Goal: Task Accomplishment & Management: Complete application form

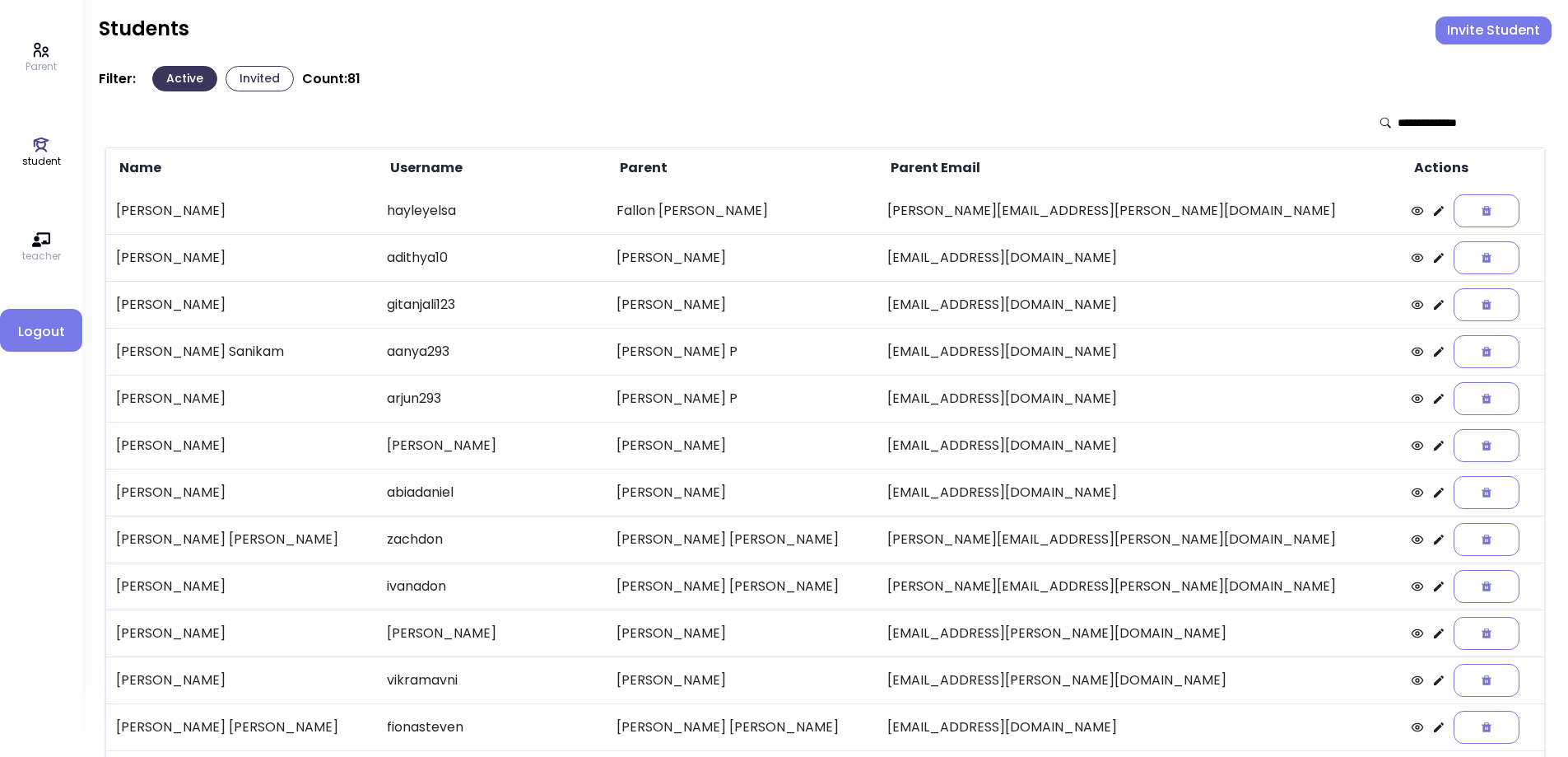
click at [237, 80] on button "Invited" at bounding box center [259, 79] width 68 height 26
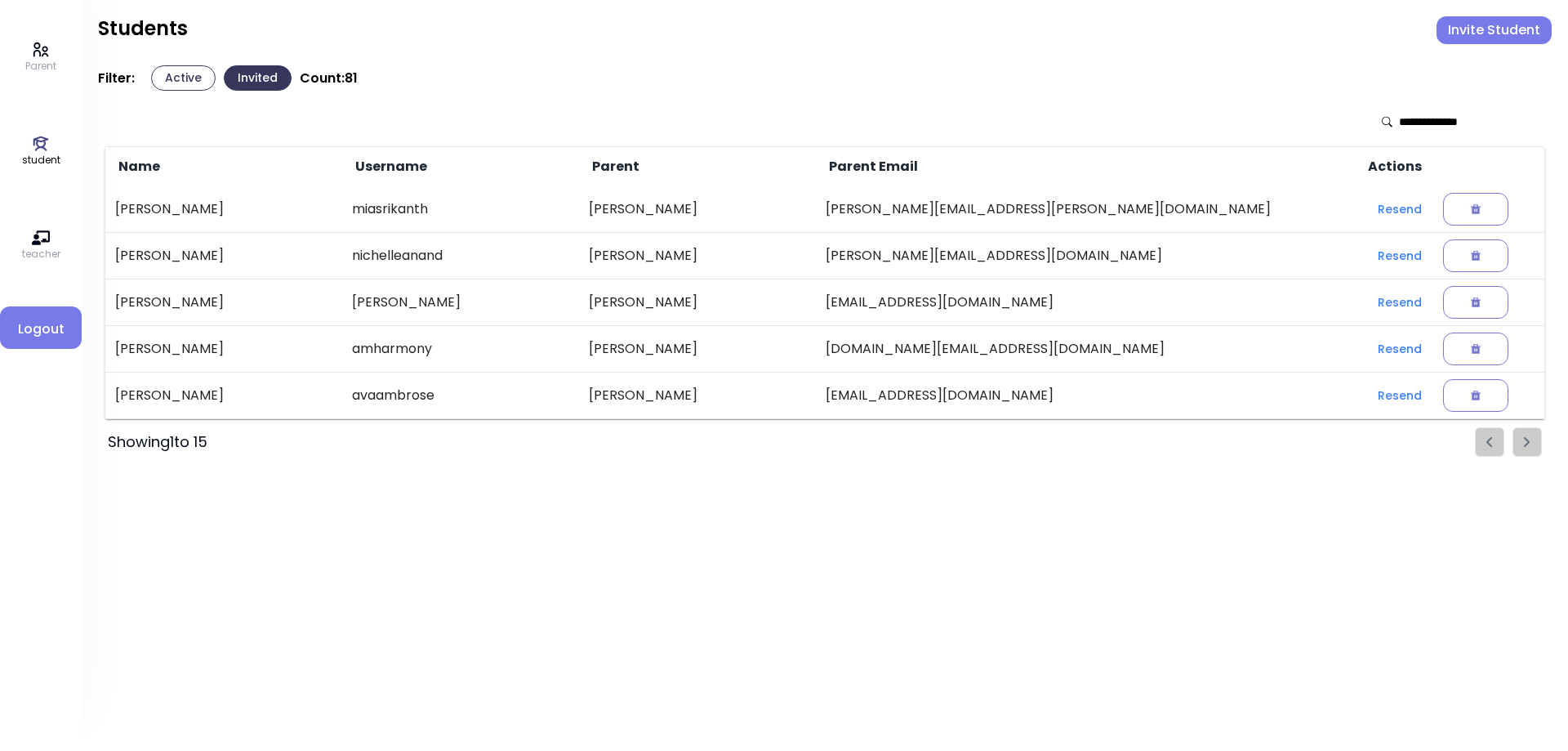
click at [174, 78] on button "Active" at bounding box center [183, 78] width 65 height 26
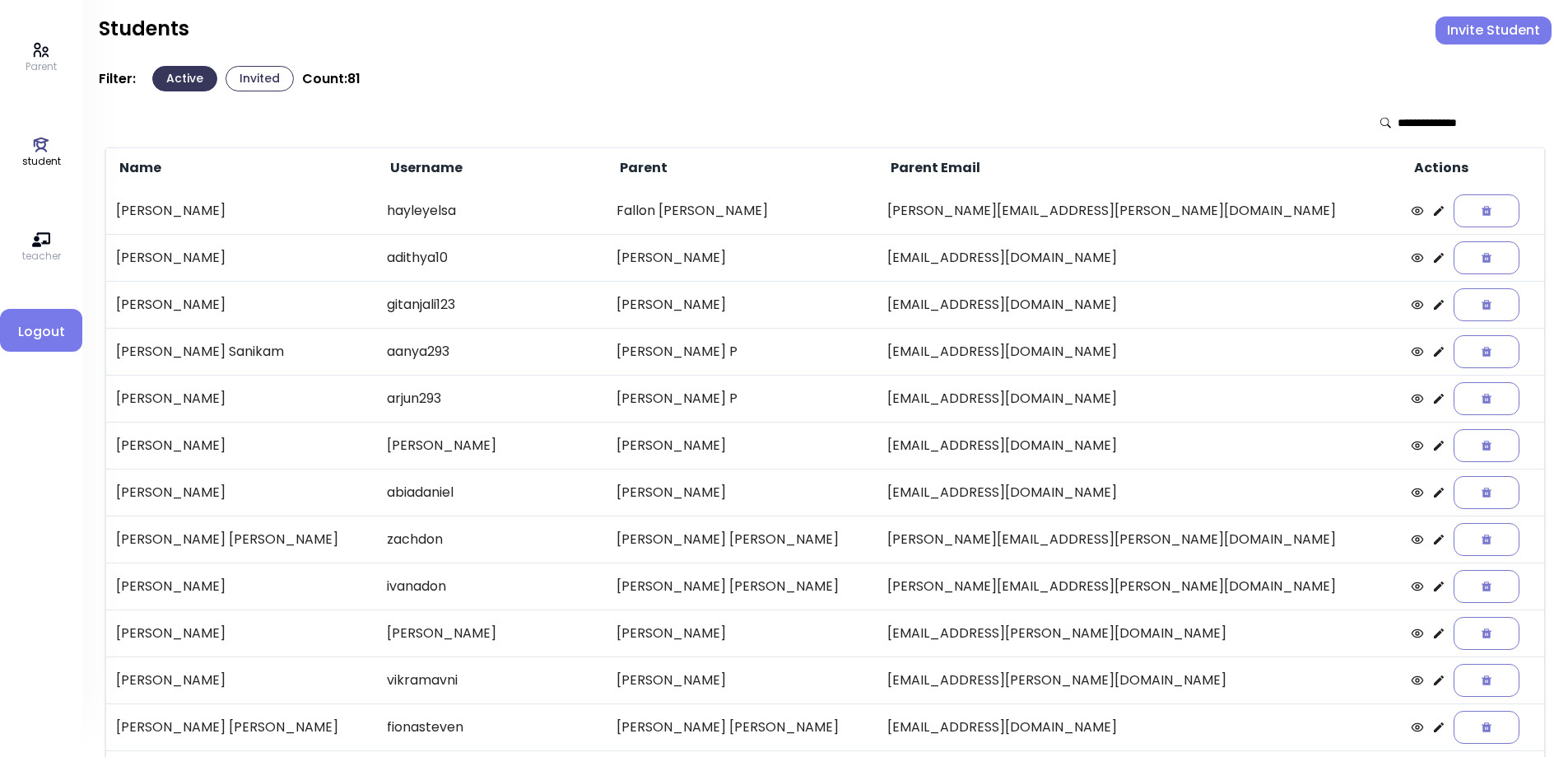
click at [1419, 120] on input "text" at bounding box center [1456, 122] width 117 height 16
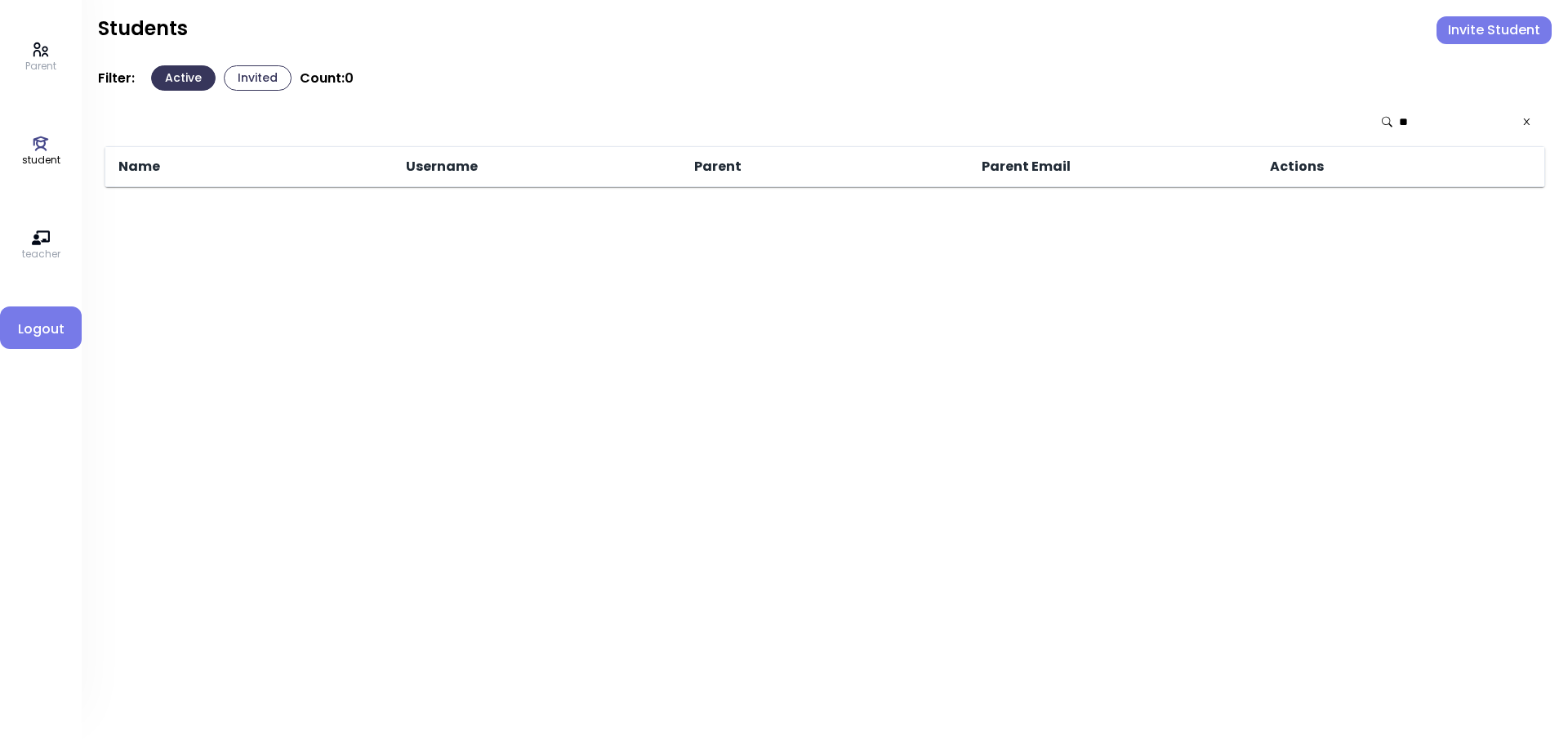
type input "*"
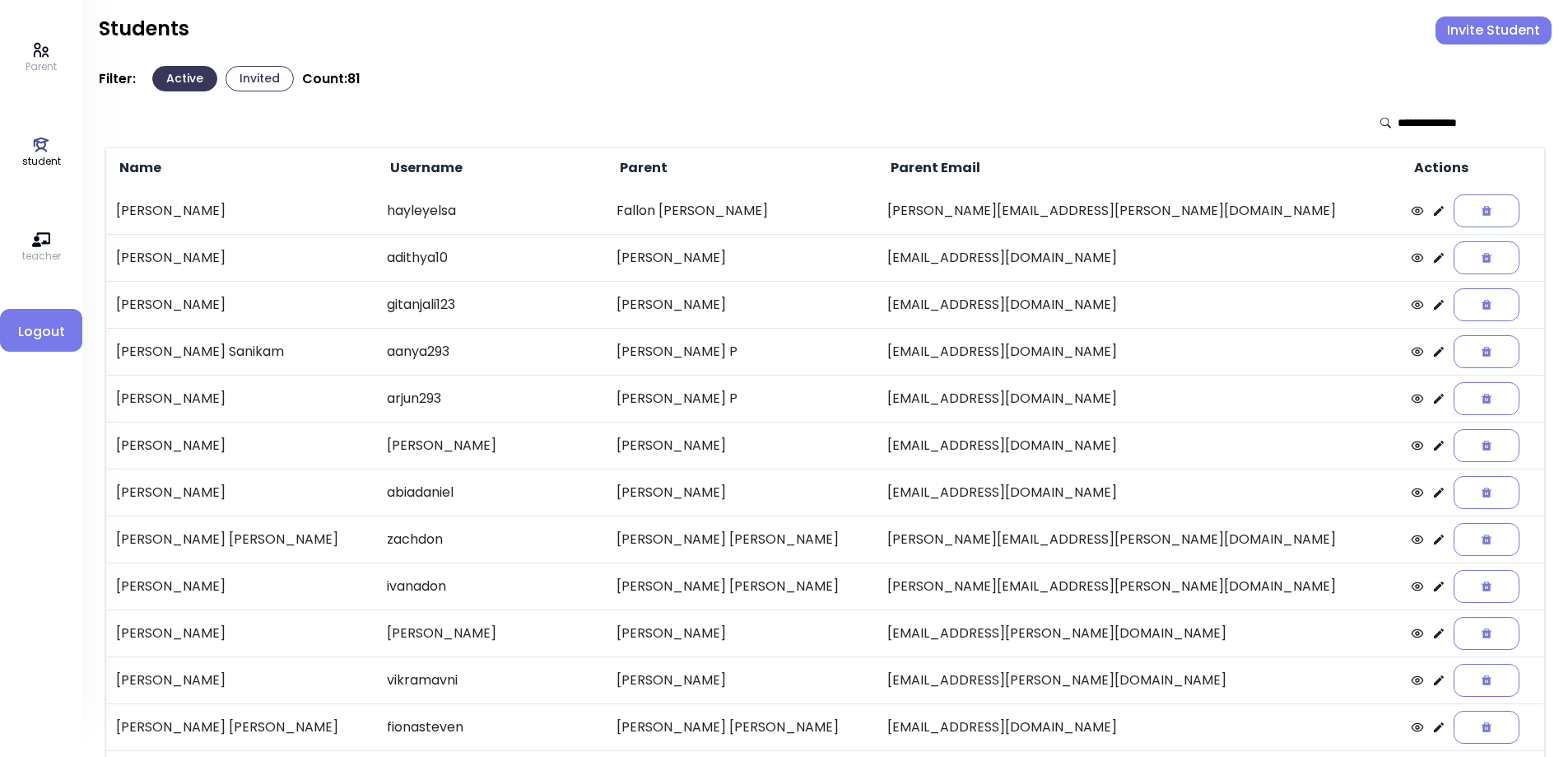
click at [33, 44] on icon at bounding box center [41, 50] width 18 height 18
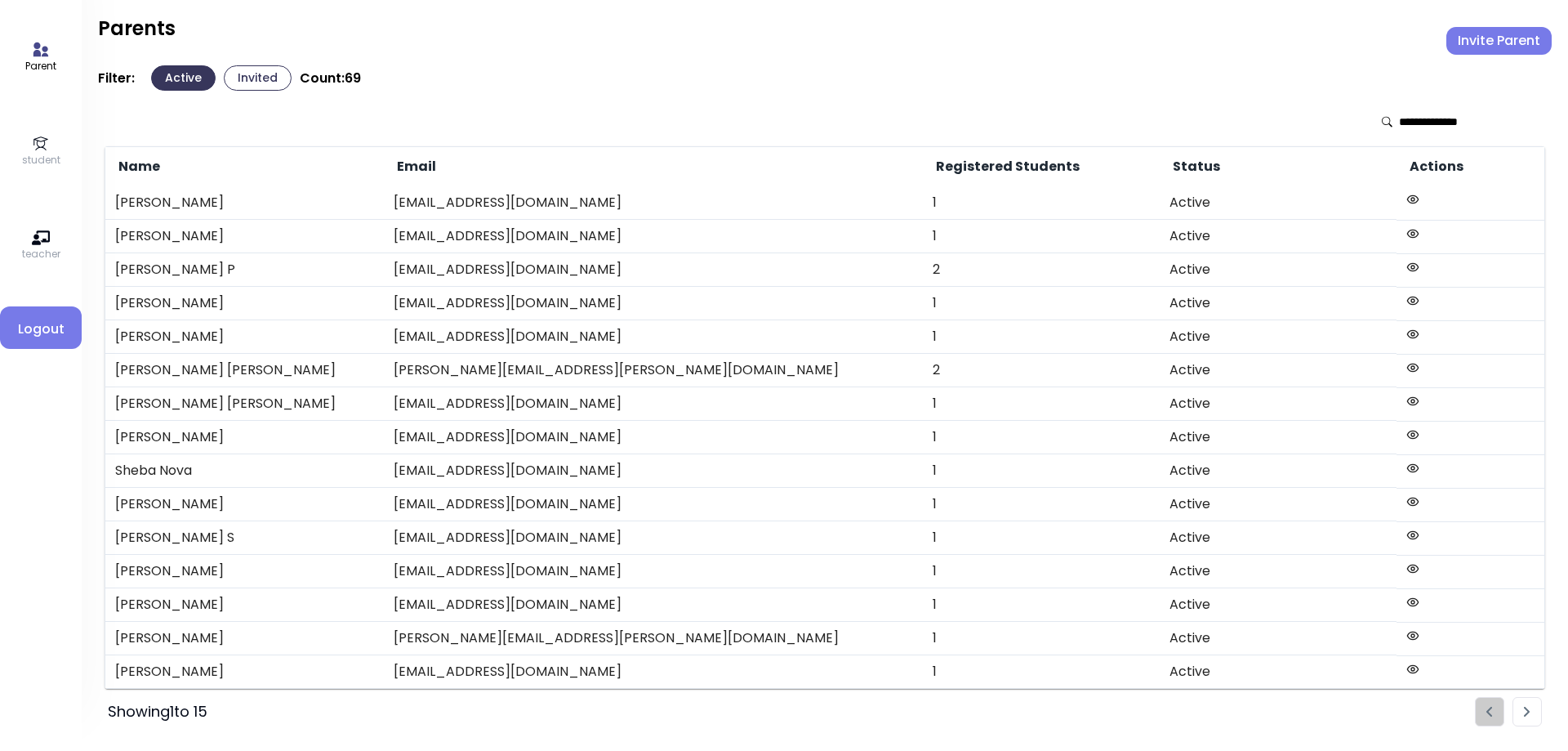
click at [258, 73] on button "Invited" at bounding box center [257, 78] width 67 height 26
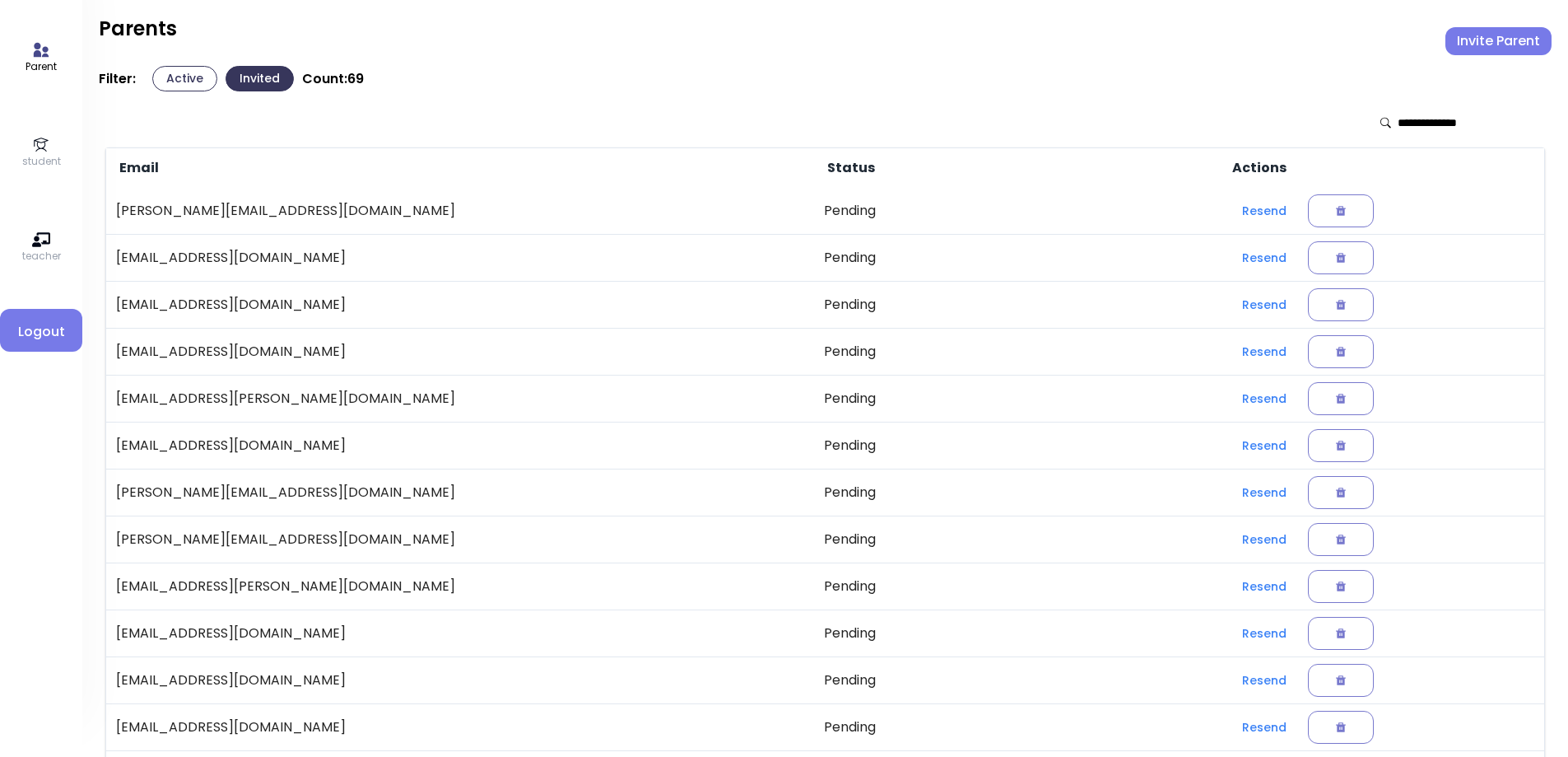
click at [194, 74] on button "Active" at bounding box center [185, 79] width 65 height 26
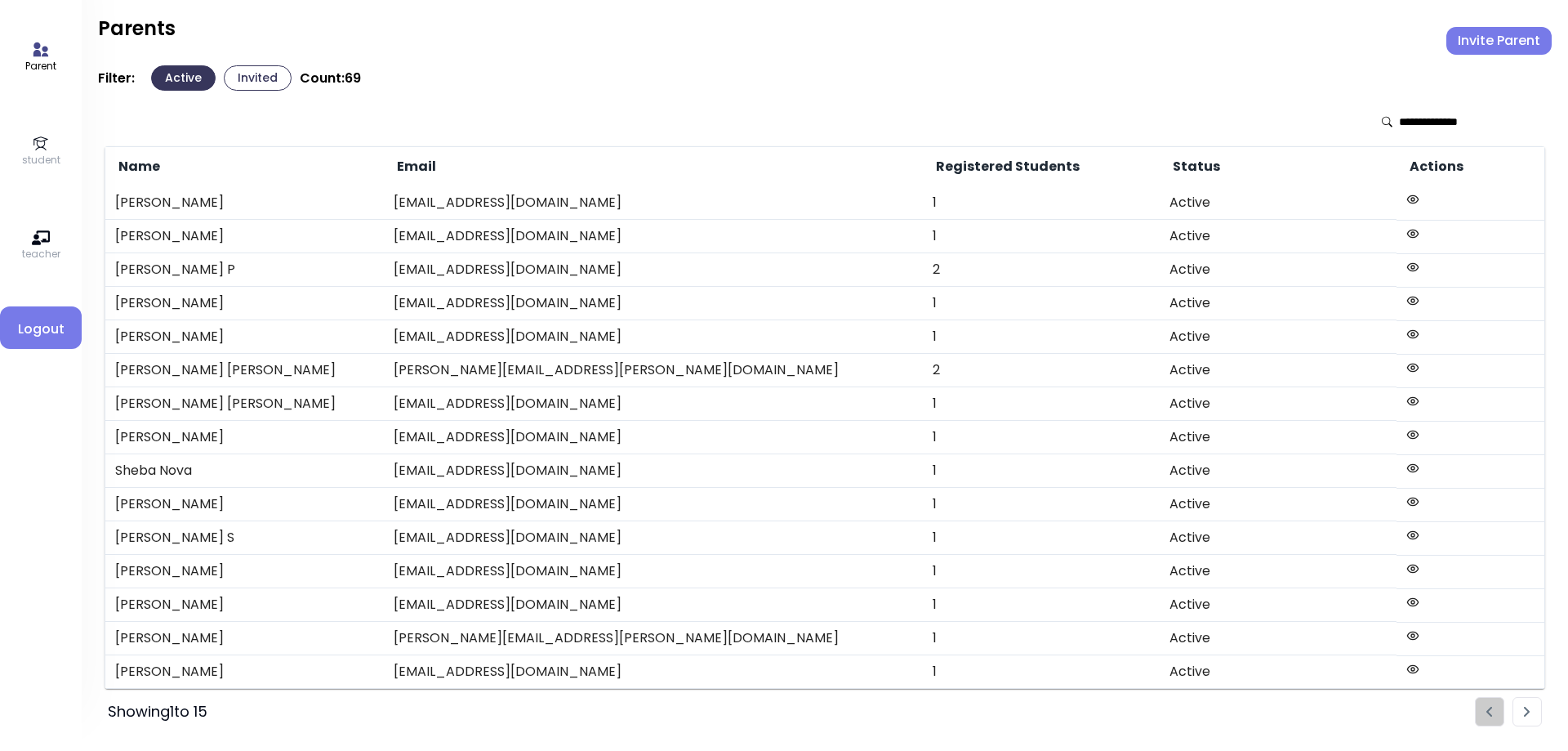
click at [38, 151] on icon at bounding box center [41, 144] width 18 height 18
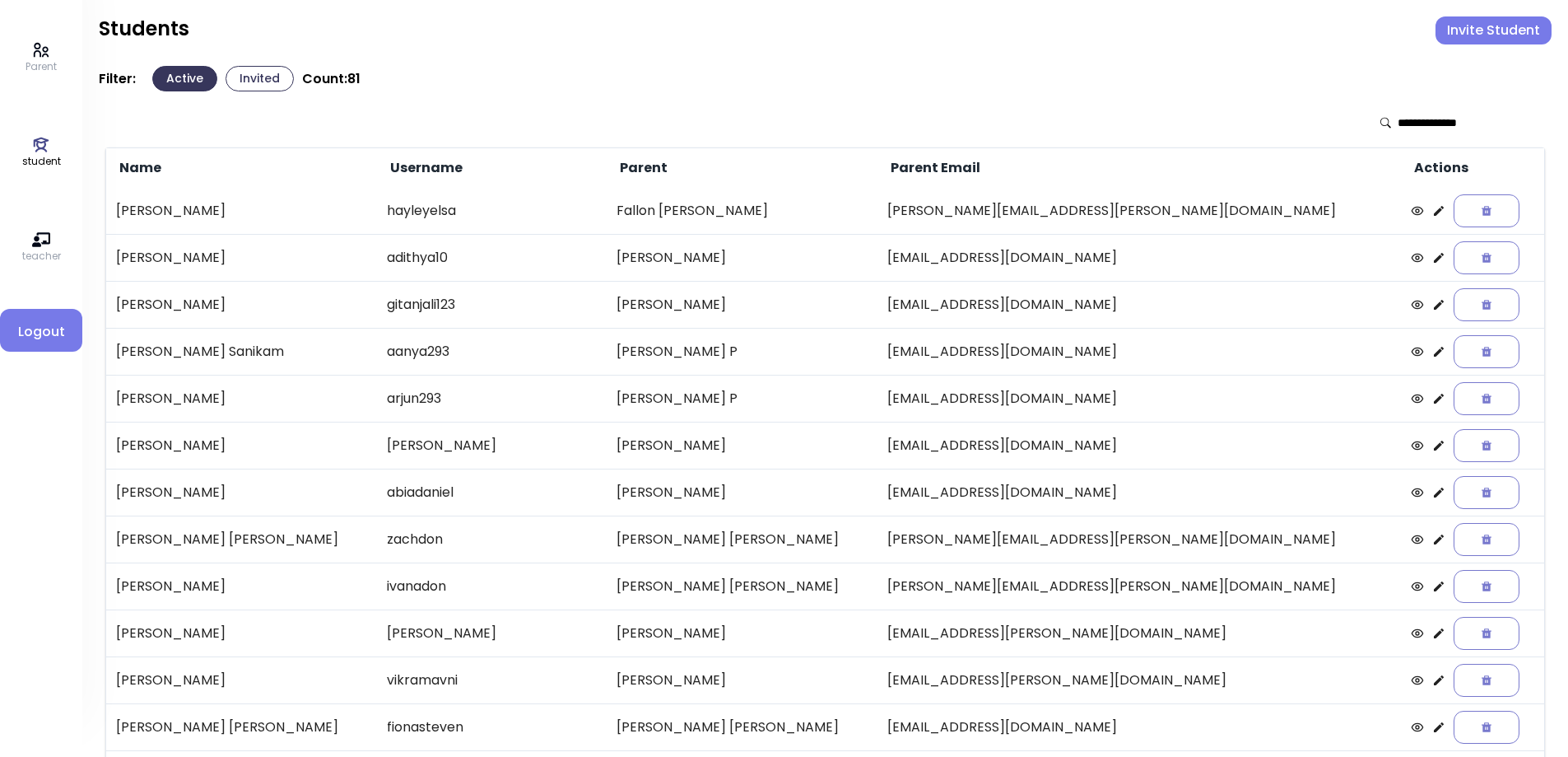
click at [1432, 308] on icon at bounding box center [1439, 305] width 13 height 13
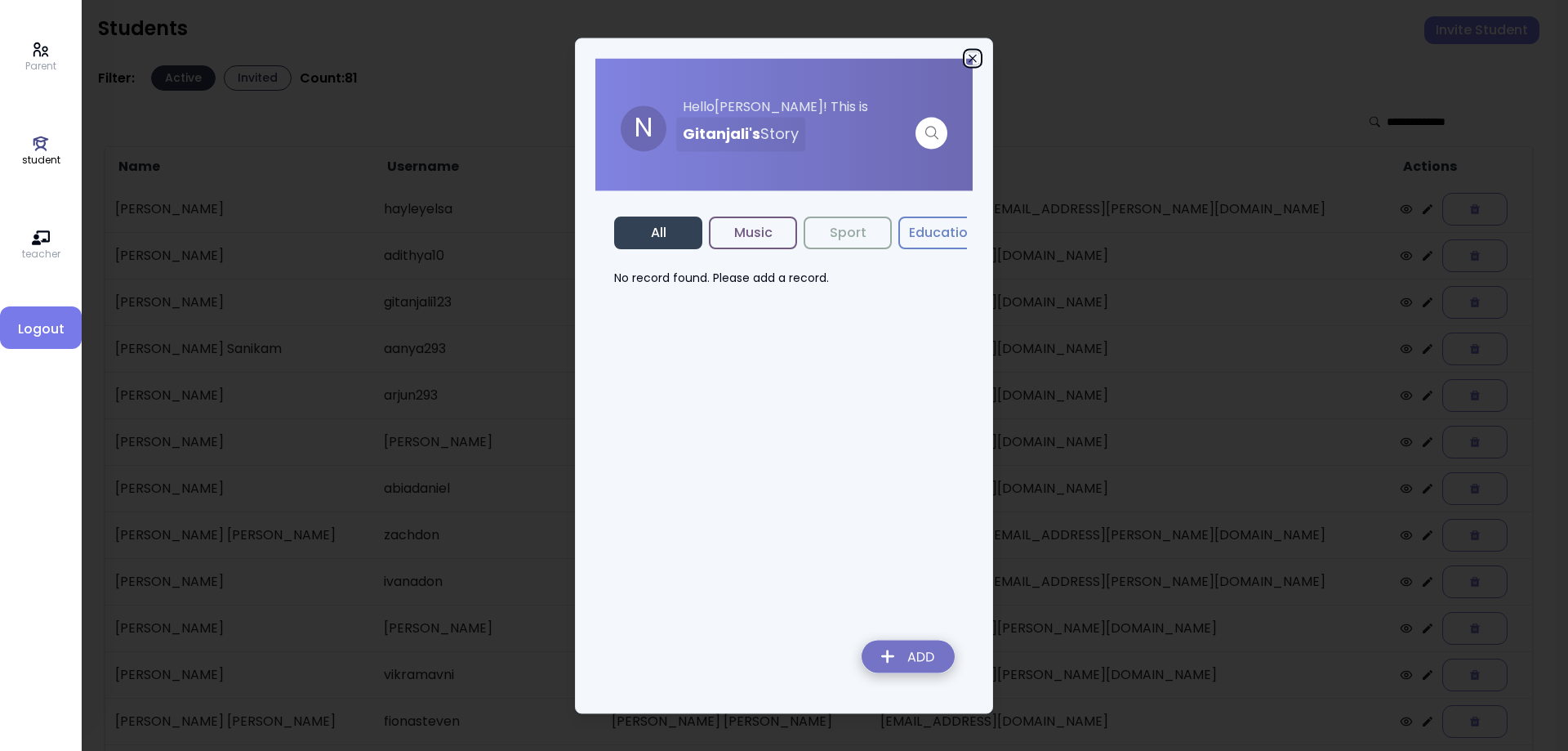
click at [975, 57] on icon "button" at bounding box center [973, 58] width 13 height 13
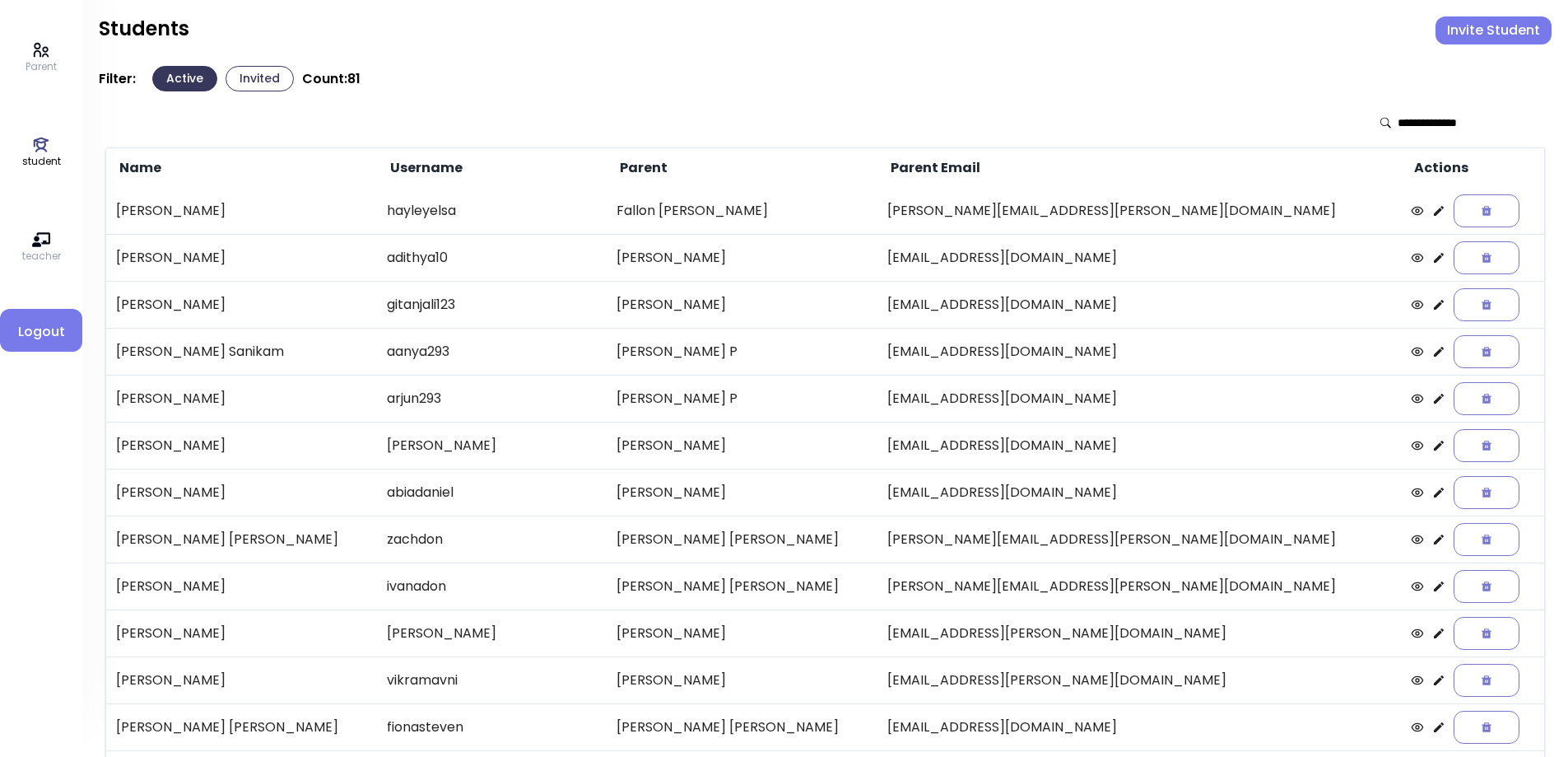
click at [1422, 116] on input "text" at bounding box center [1456, 122] width 117 height 16
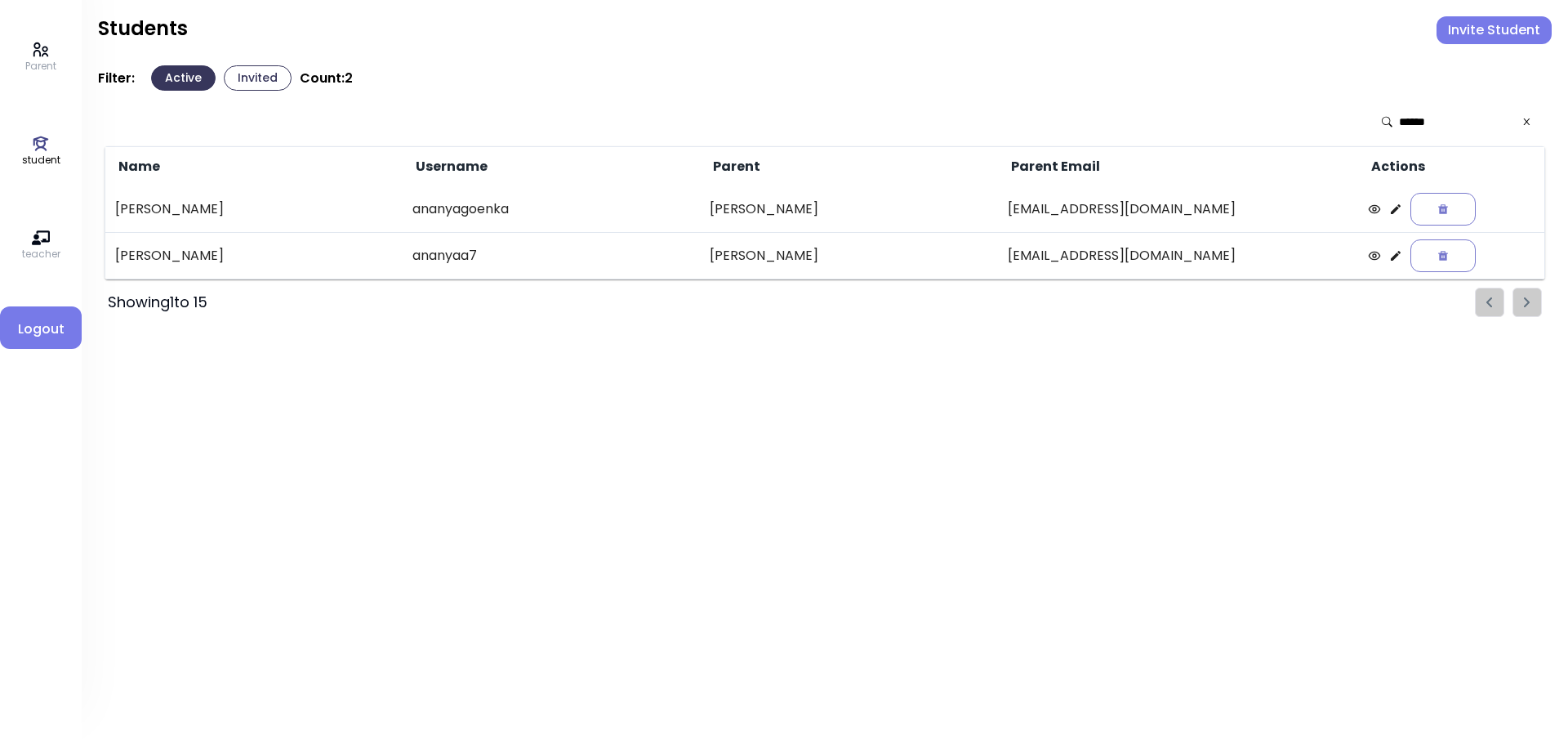
type input "******"
click at [1390, 212] on icon at bounding box center [1395, 209] width 10 height 10
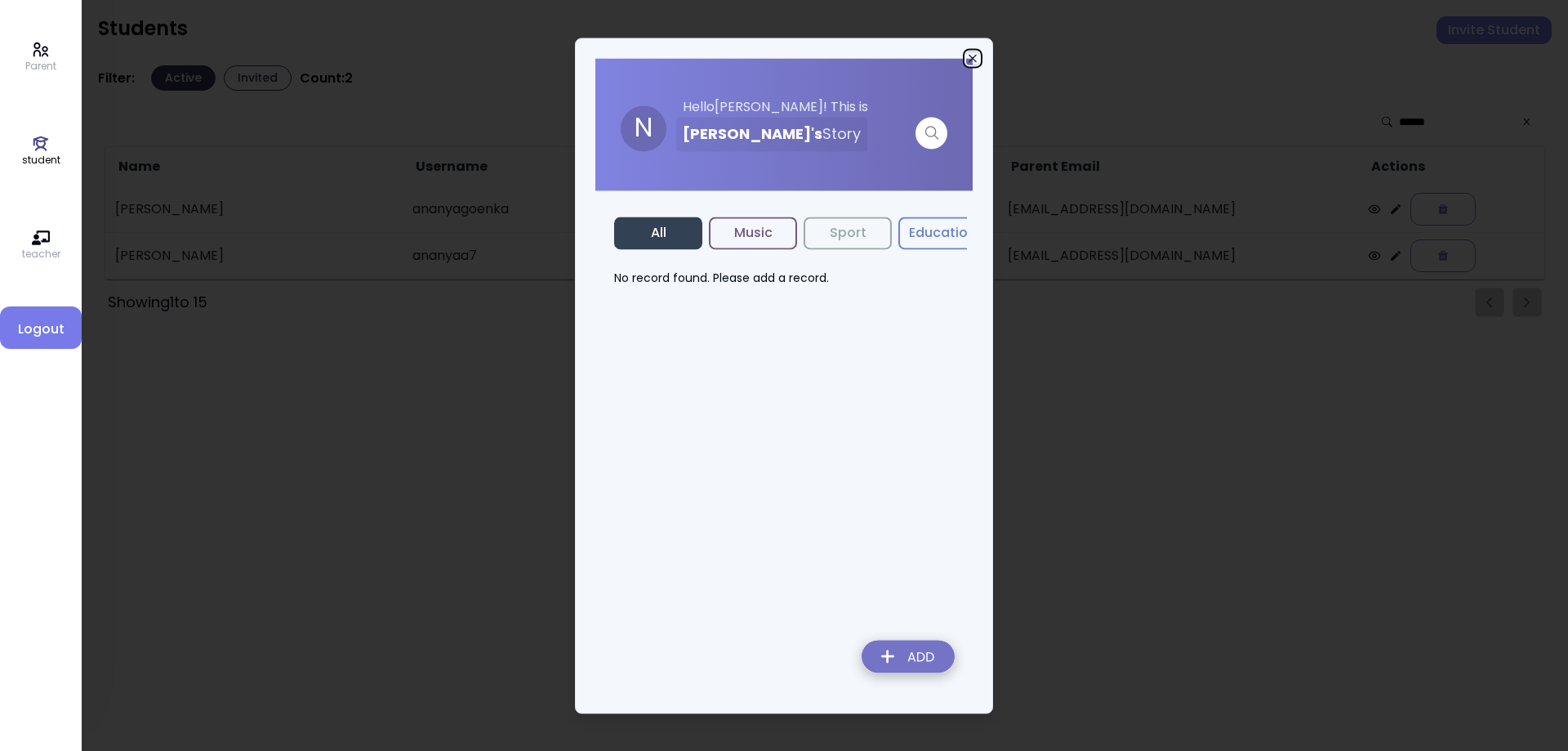
click at [974, 59] on icon "button" at bounding box center [973, 58] width 13 height 13
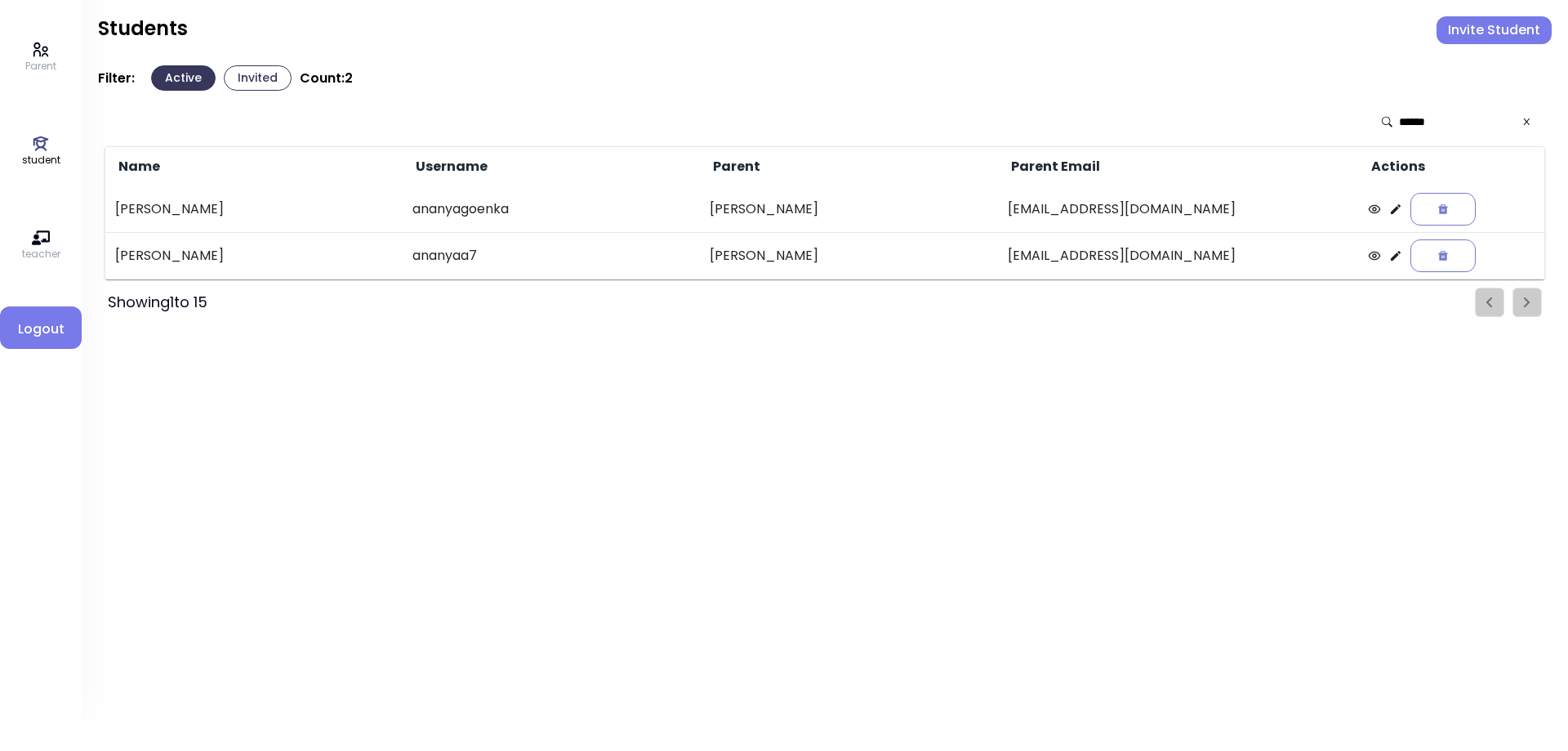
click at [1525, 122] on icon at bounding box center [1526, 122] width 10 height 11
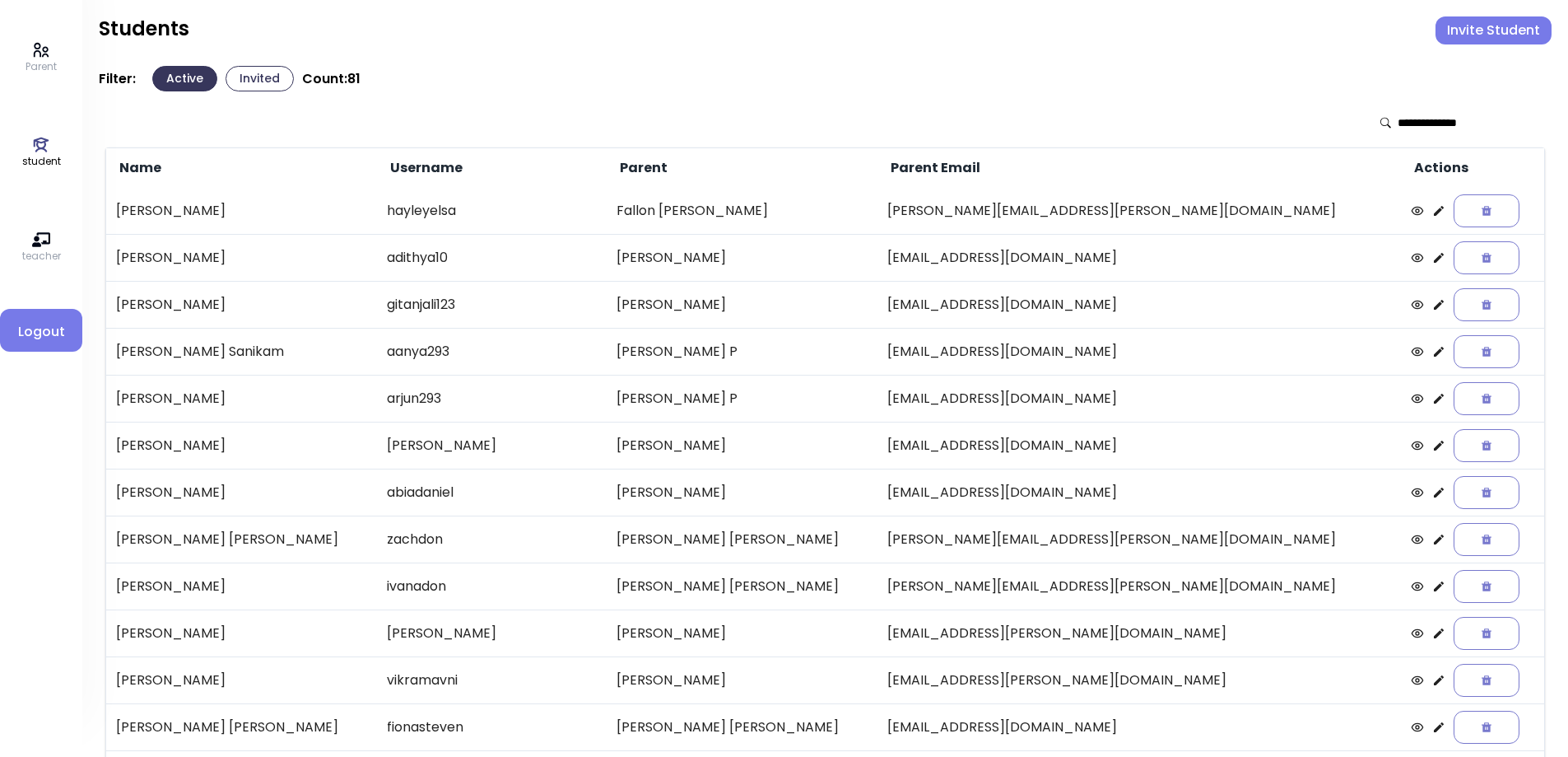
click at [1488, 31] on button "Invite Student" at bounding box center [1493, 30] width 116 height 28
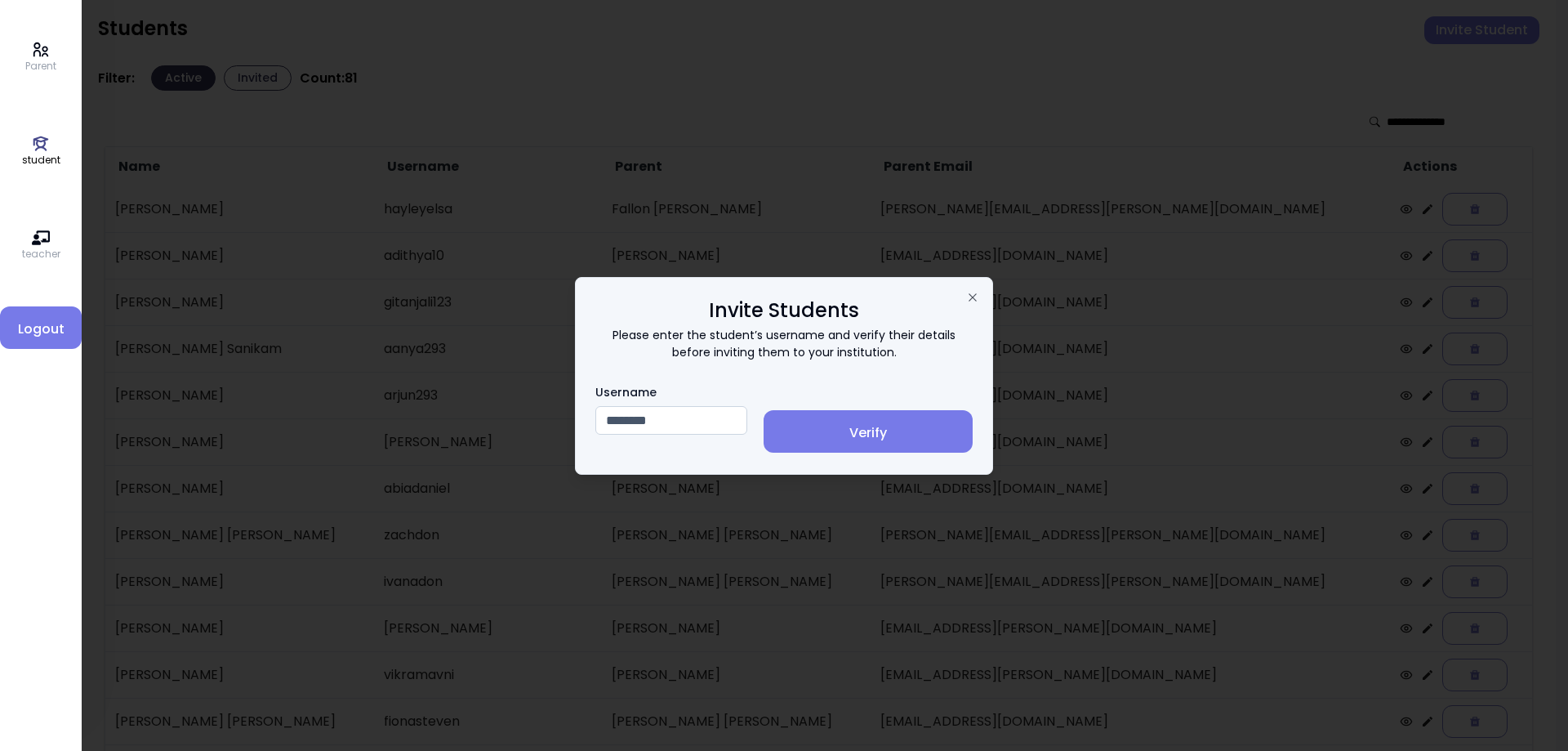
type input "********"
click at [844, 423] on span "Verify" at bounding box center [868, 433] width 182 height 20
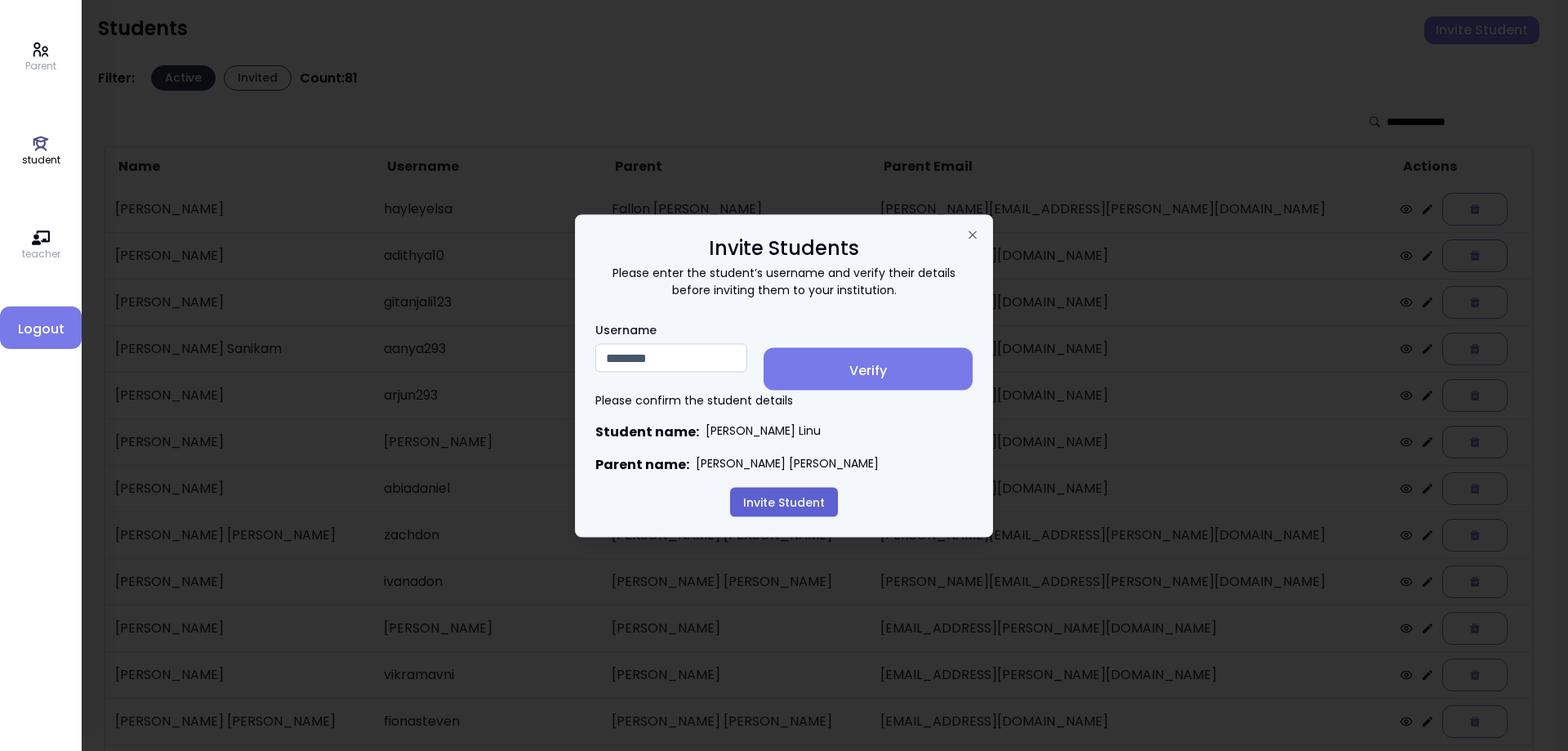
click at [794, 500] on button "Invite Student" at bounding box center [783, 501] width 107 height 29
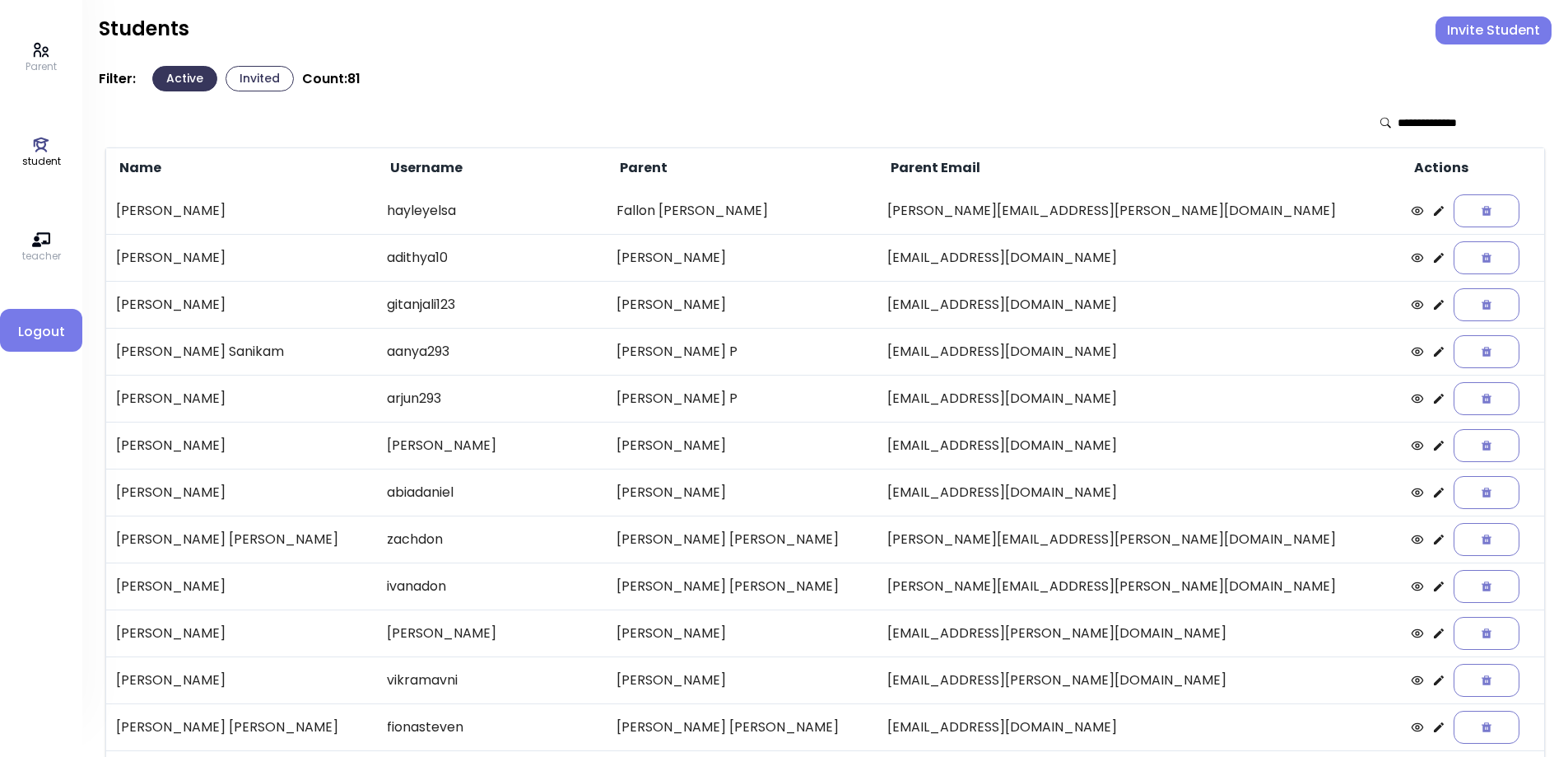
click at [252, 79] on button "Invited" at bounding box center [259, 79] width 68 height 26
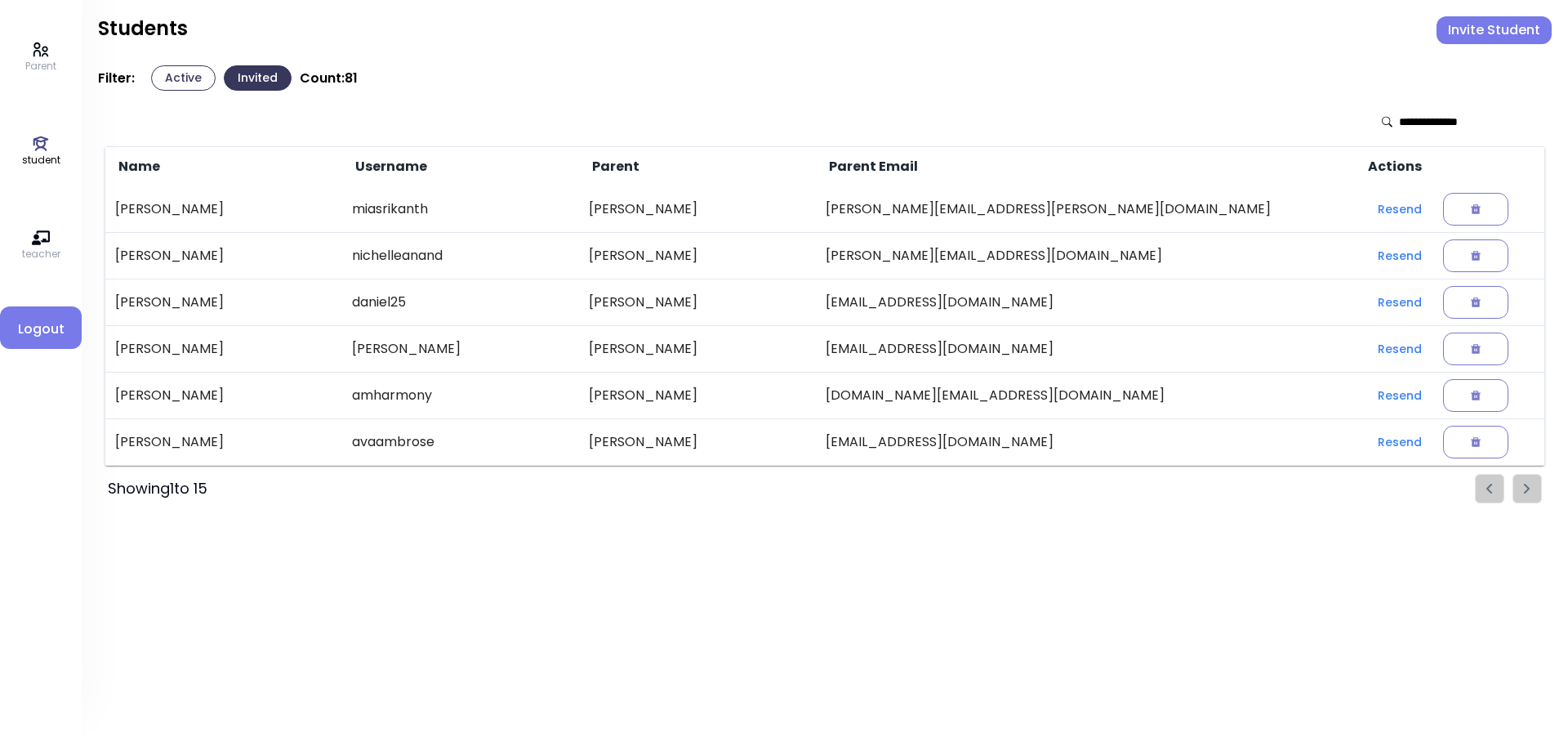
click at [34, 151] on icon at bounding box center [41, 144] width 18 height 18
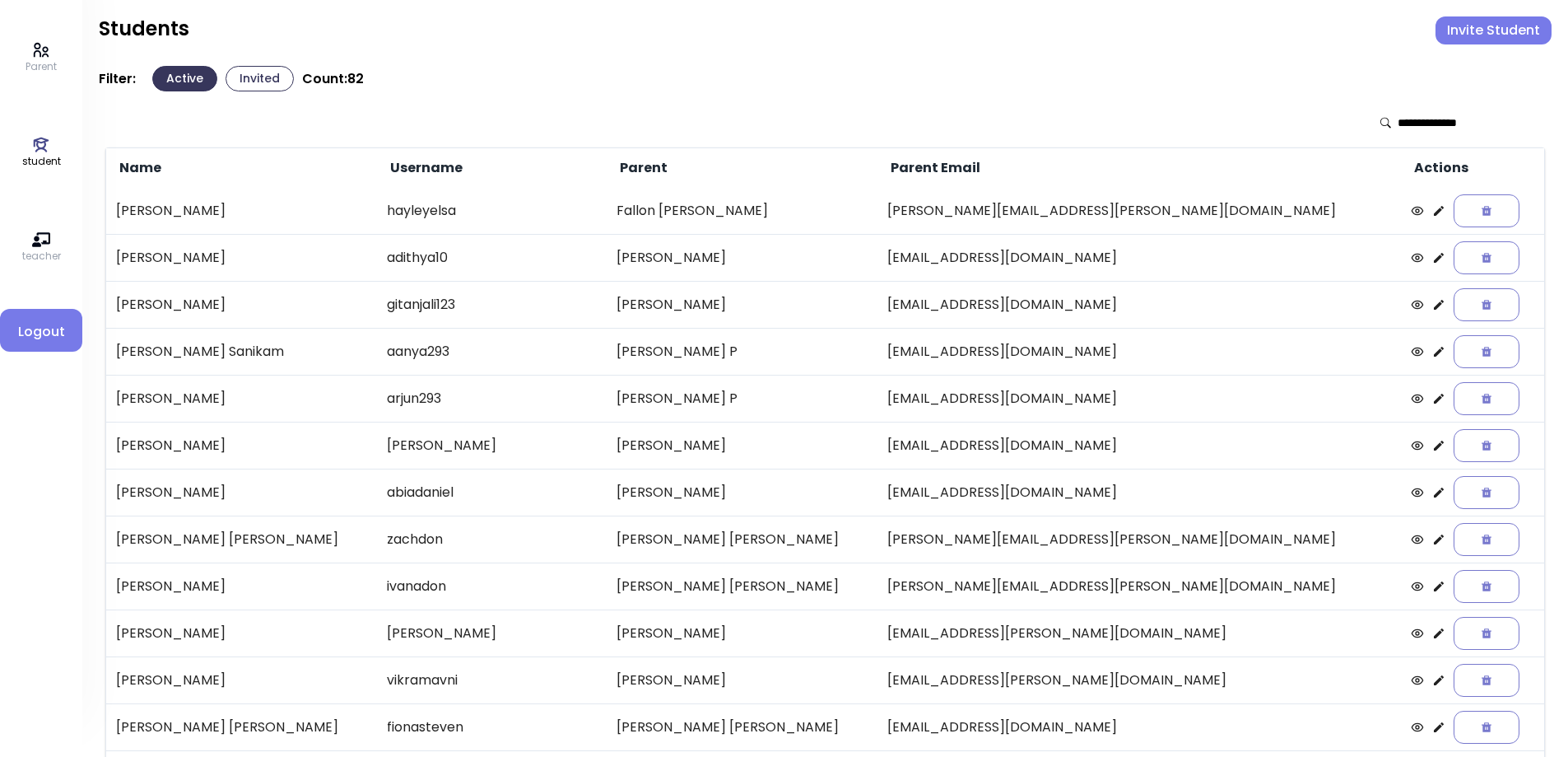
click at [1417, 126] on input "text" at bounding box center [1456, 122] width 117 height 16
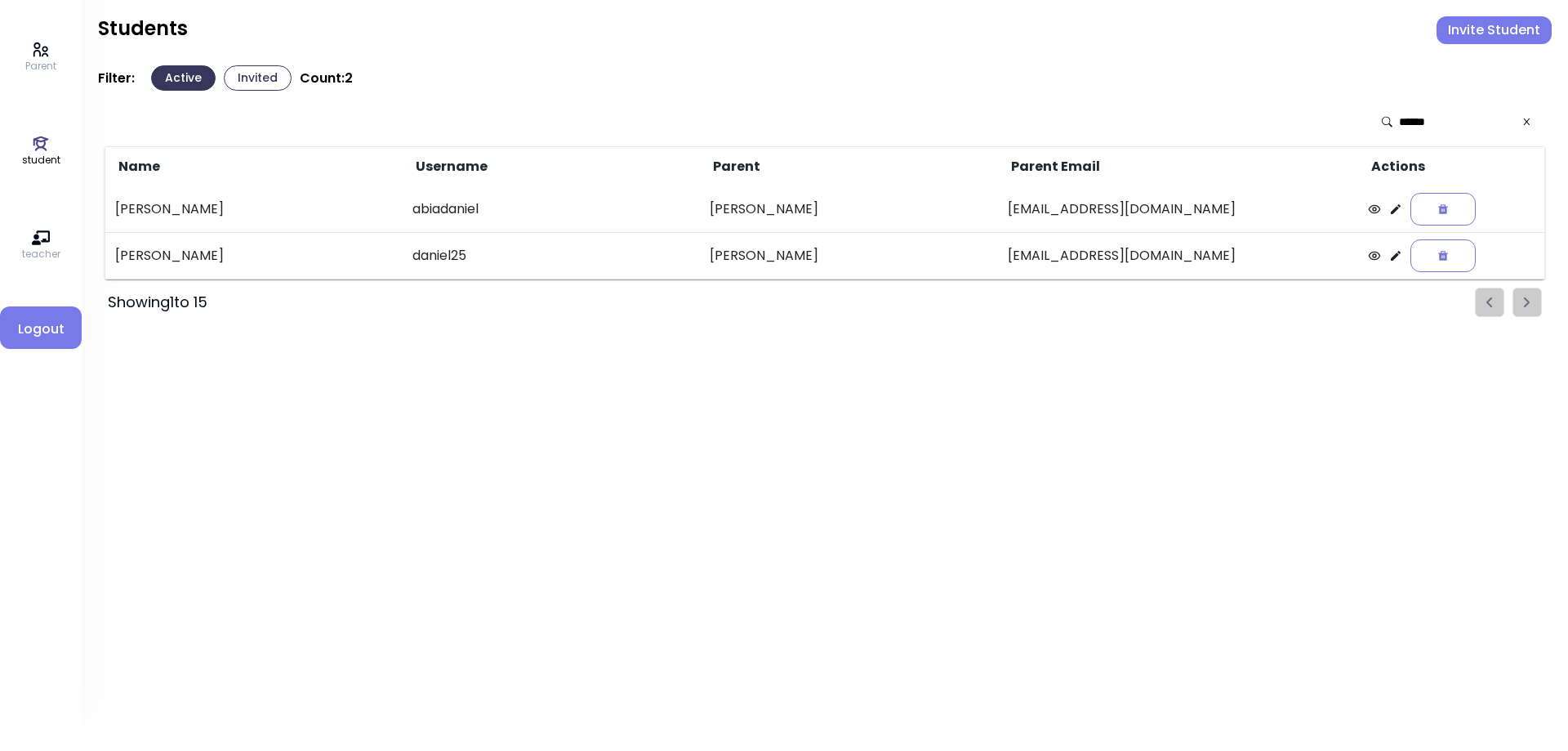
type input "******"
click at [1390, 254] on icon at bounding box center [1395, 256] width 10 height 10
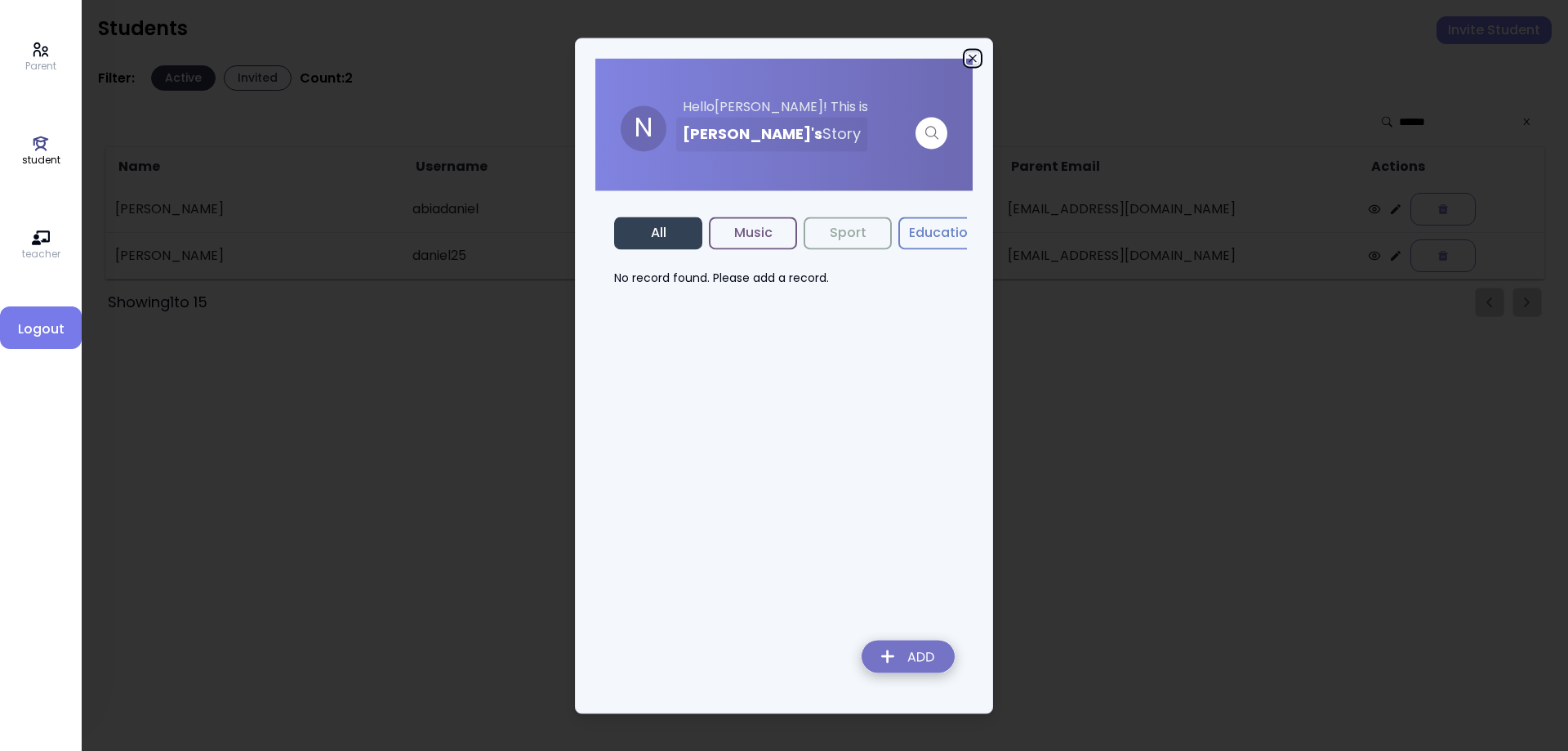
click at [971, 55] on icon "button" at bounding box center [973, 58] width 13 height 13
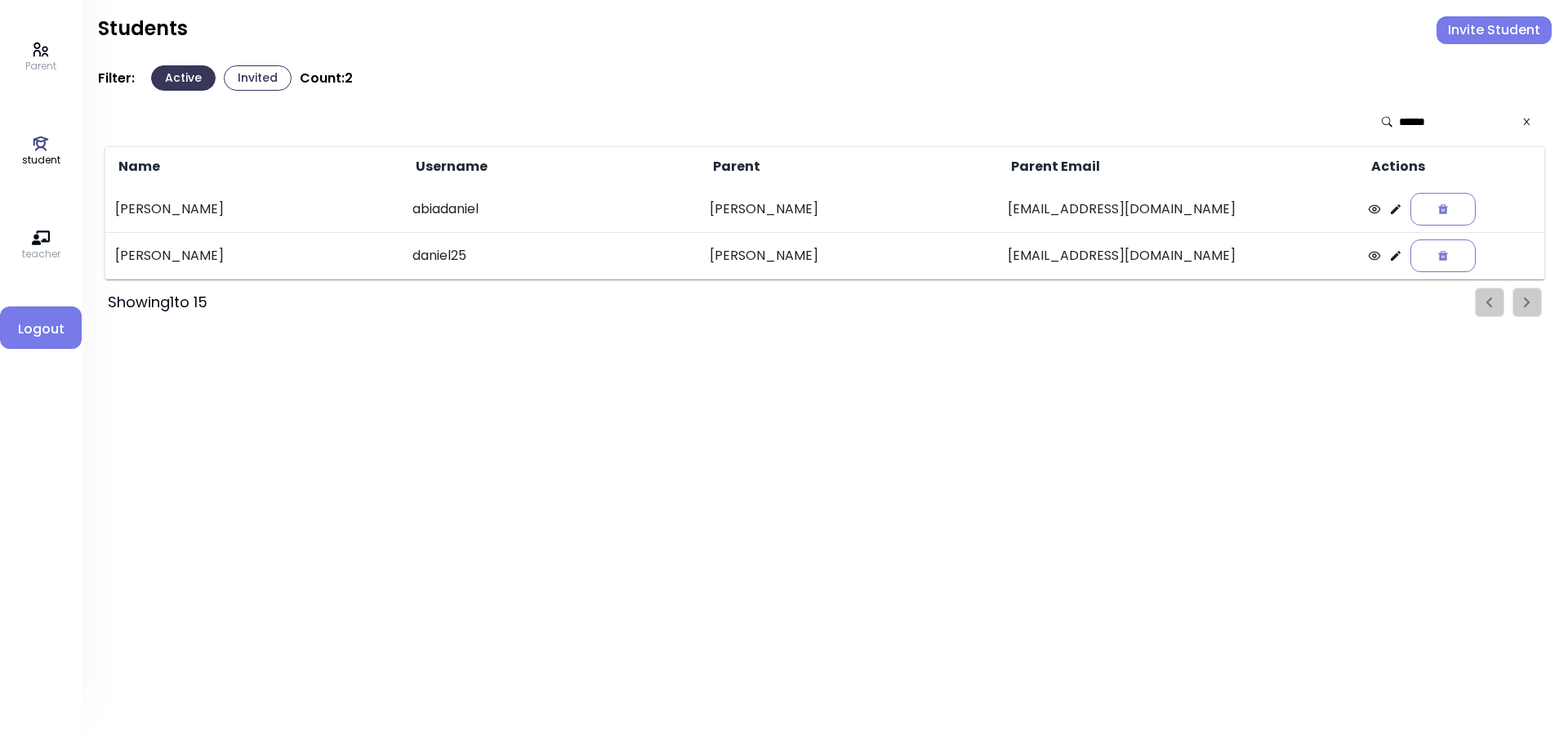
click at [38, 148] on icon at bounding box center [41, 144] width 18 height 18
click at [1529, 119] on icon at bounding box center [1526, 122] width 7 height 7
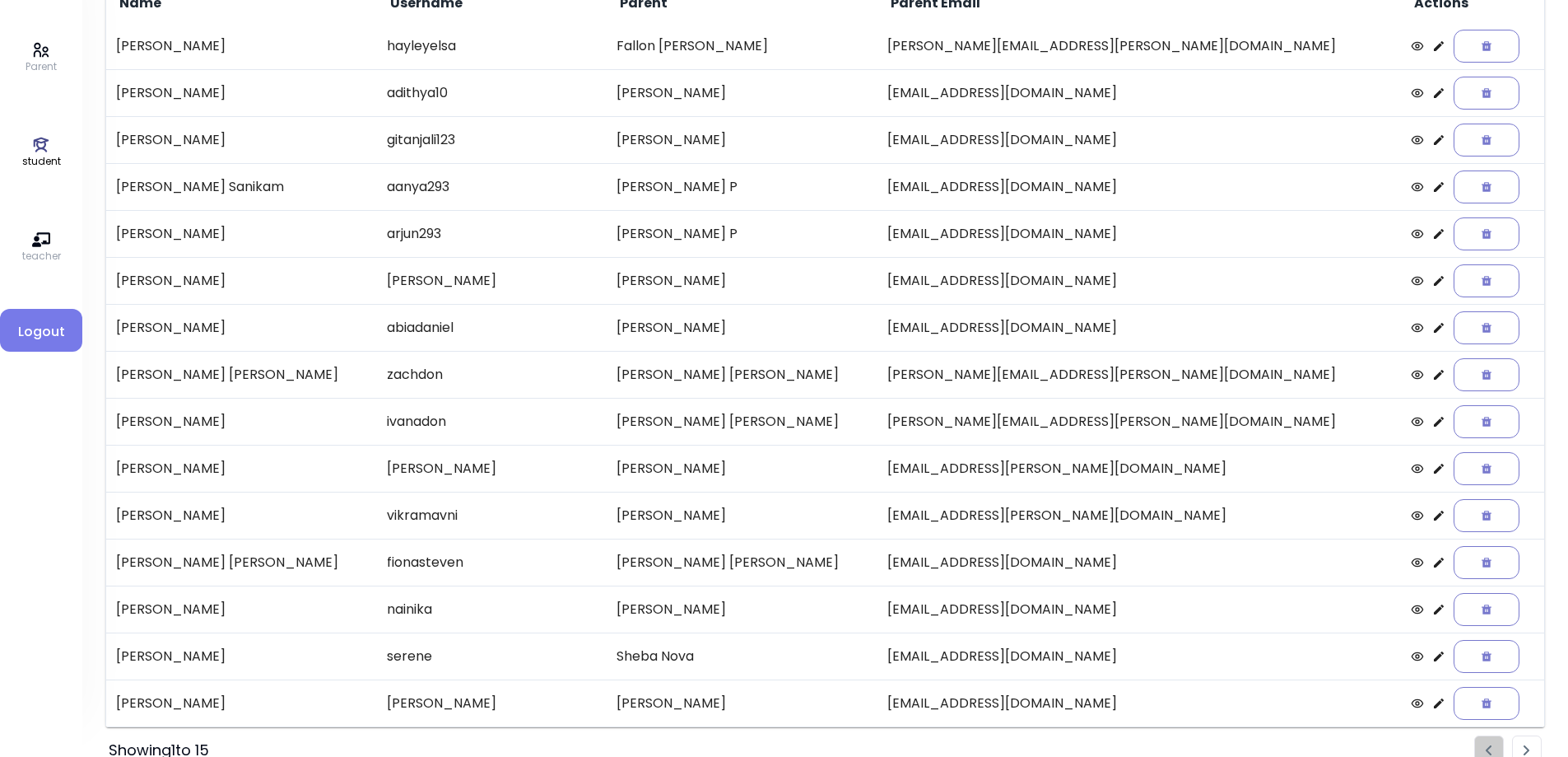
scroll to position [190, 0]
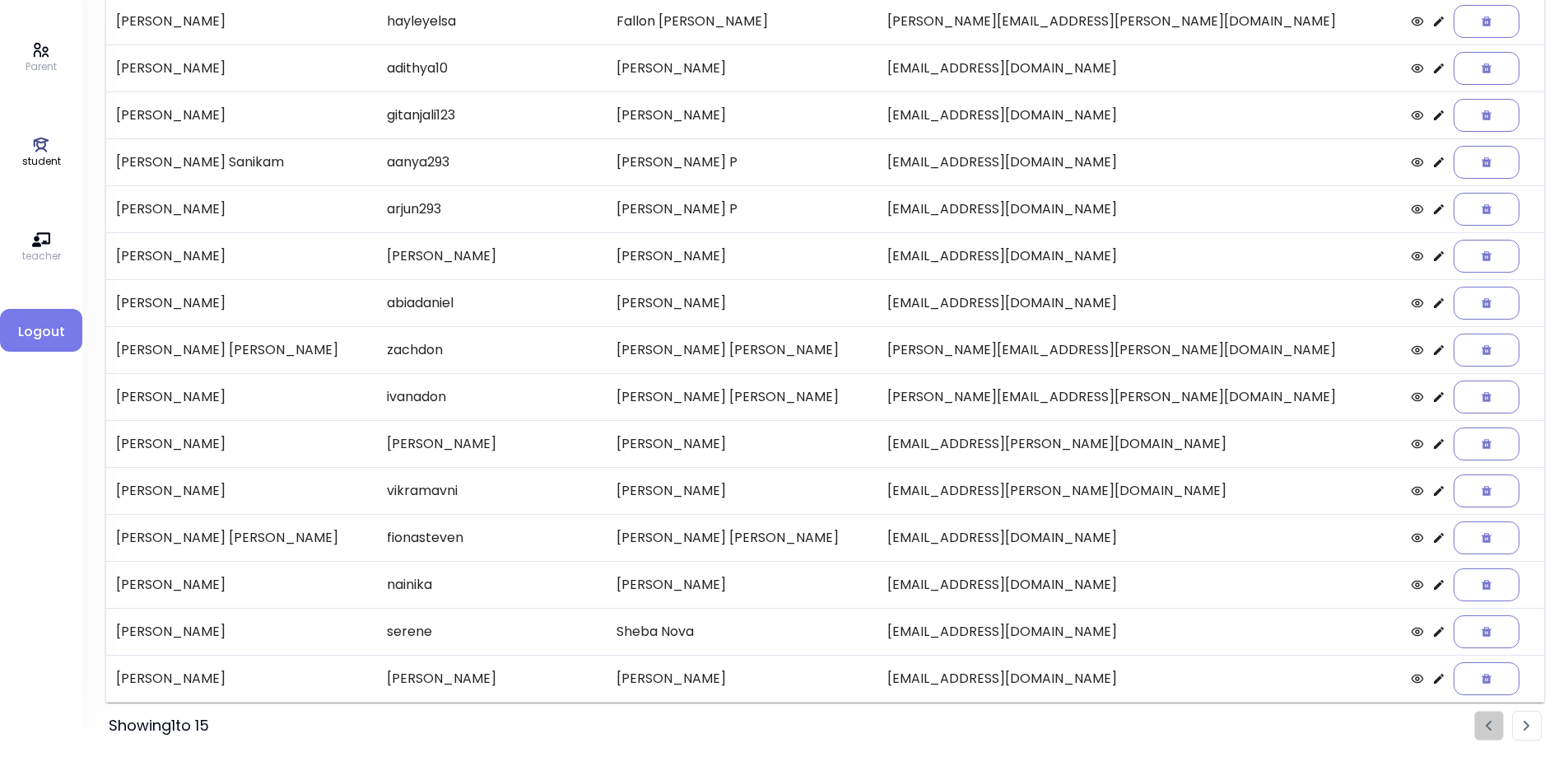
click at [1522, 722] on li "Pagination" at bounding box center [1527, 725] width 30 height 30
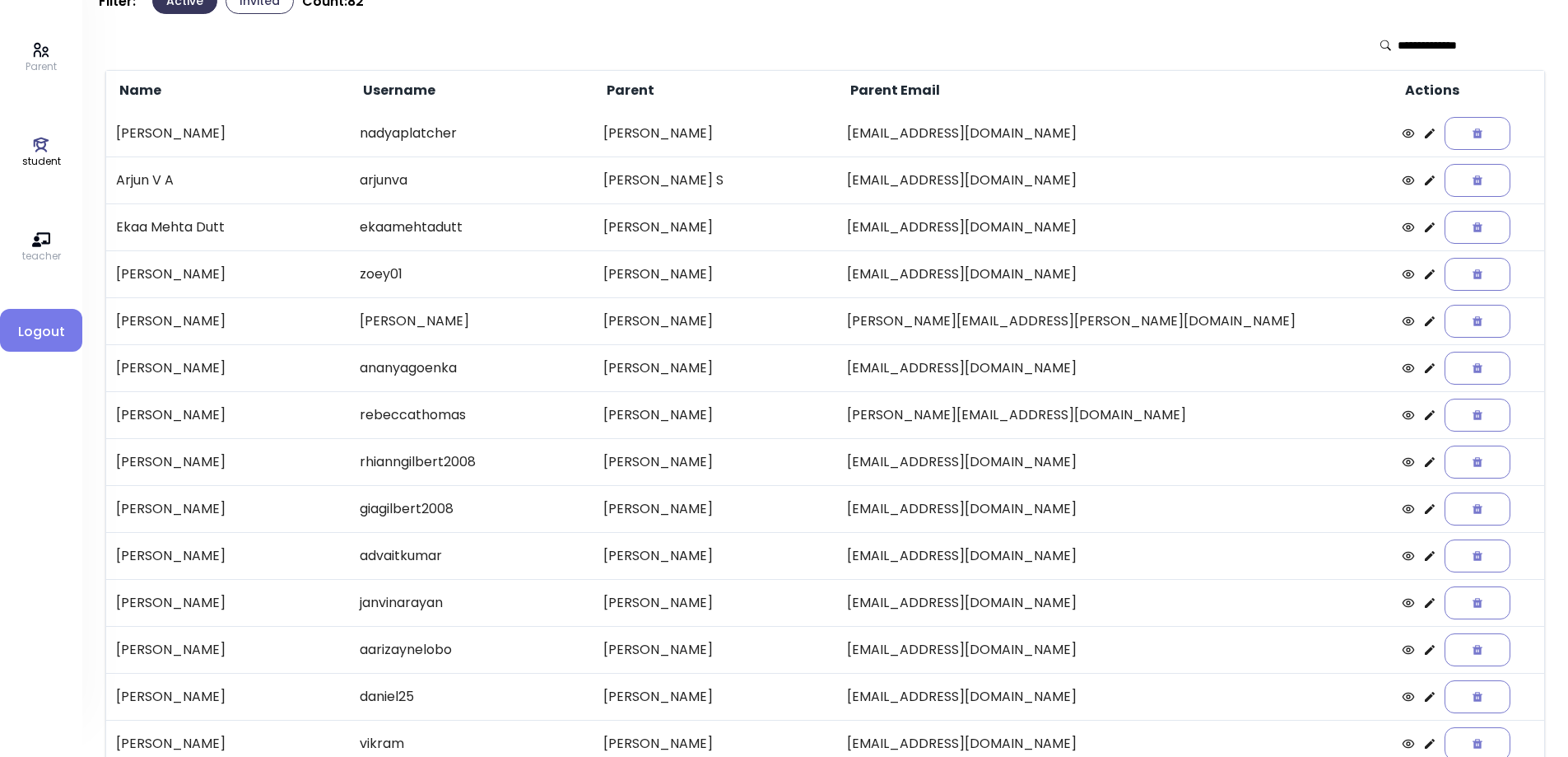
scroll to position [0, 0]
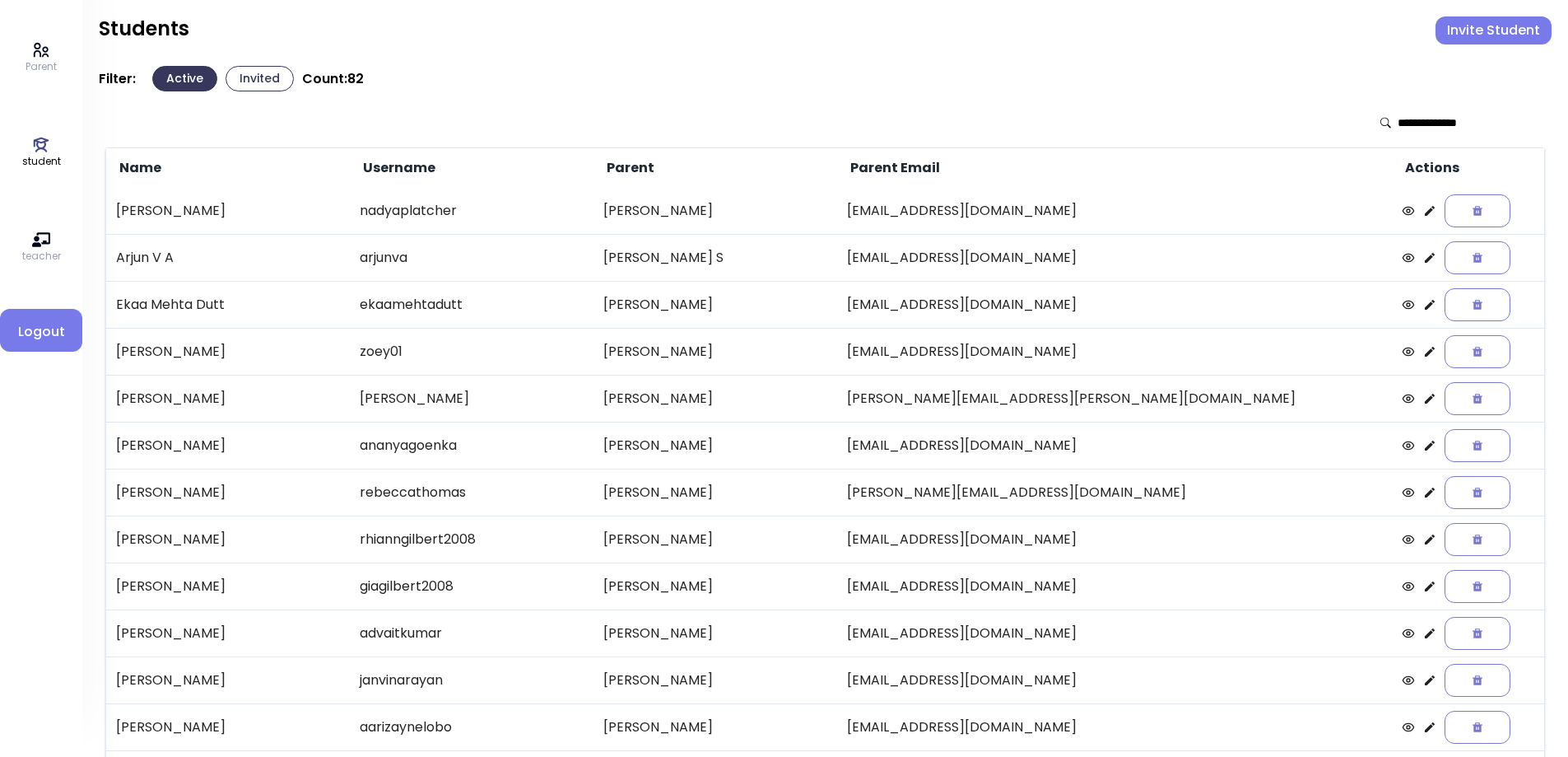
click at [247, 74] on button "Invited" at bounding box center [259, 79] width 68 height 26
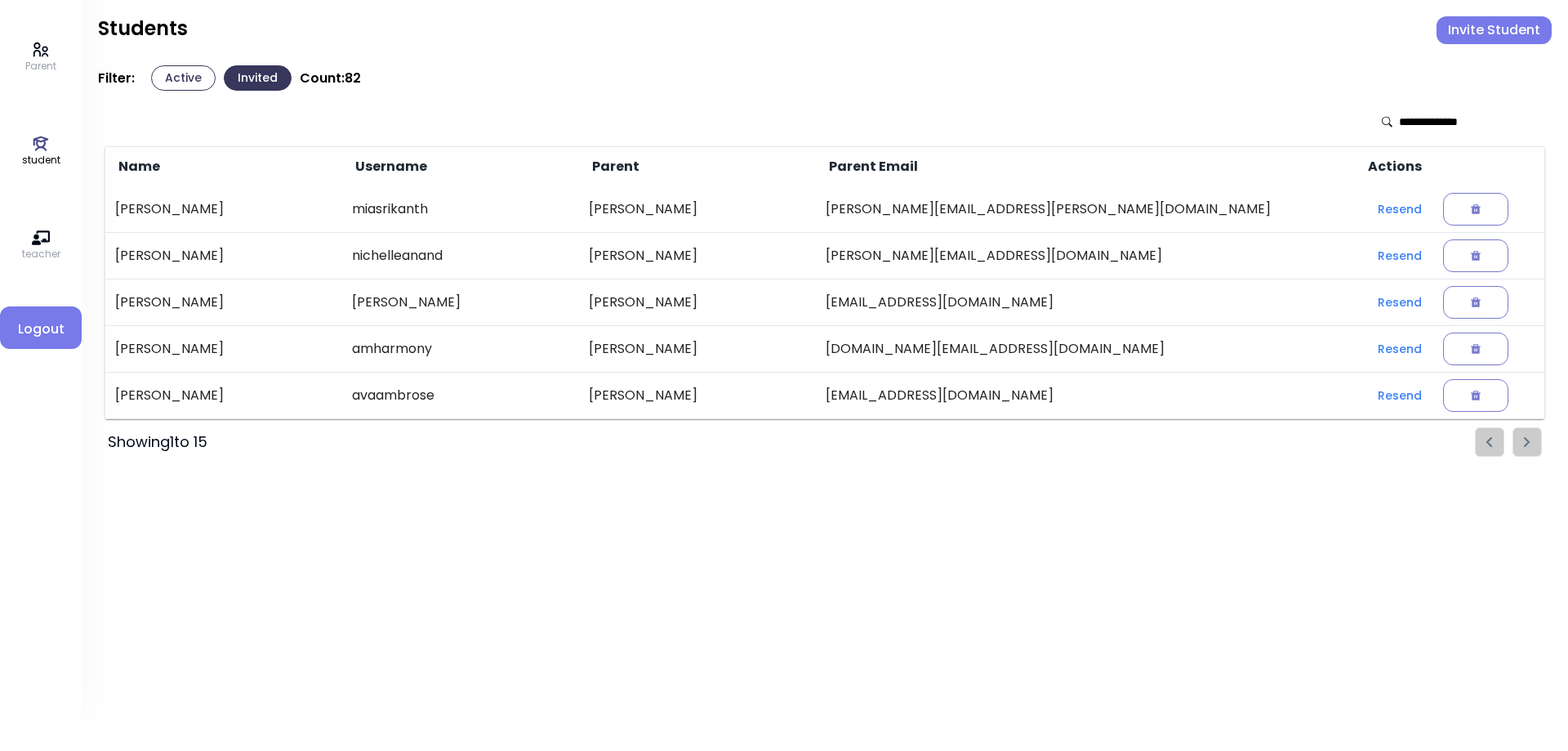
click at [38, 148] on icon at bounding box center [41, 144] width 15 height 14
click at [175, 78] on button "Active" at bounding box center [183, 78] width 65 height 26
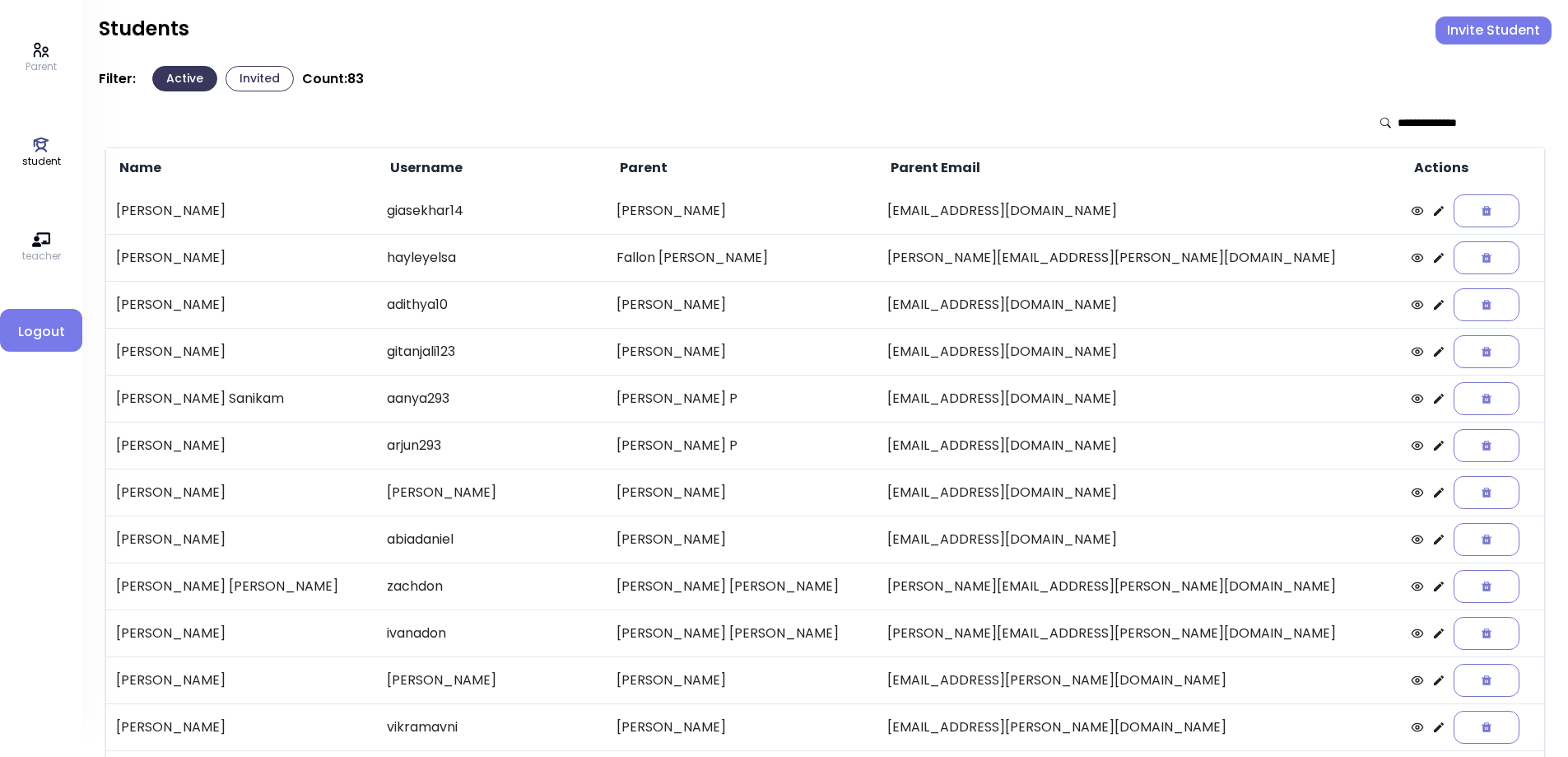
click at [1434, 215] on icon at bounding box center [1439, 211] width 10 height 10
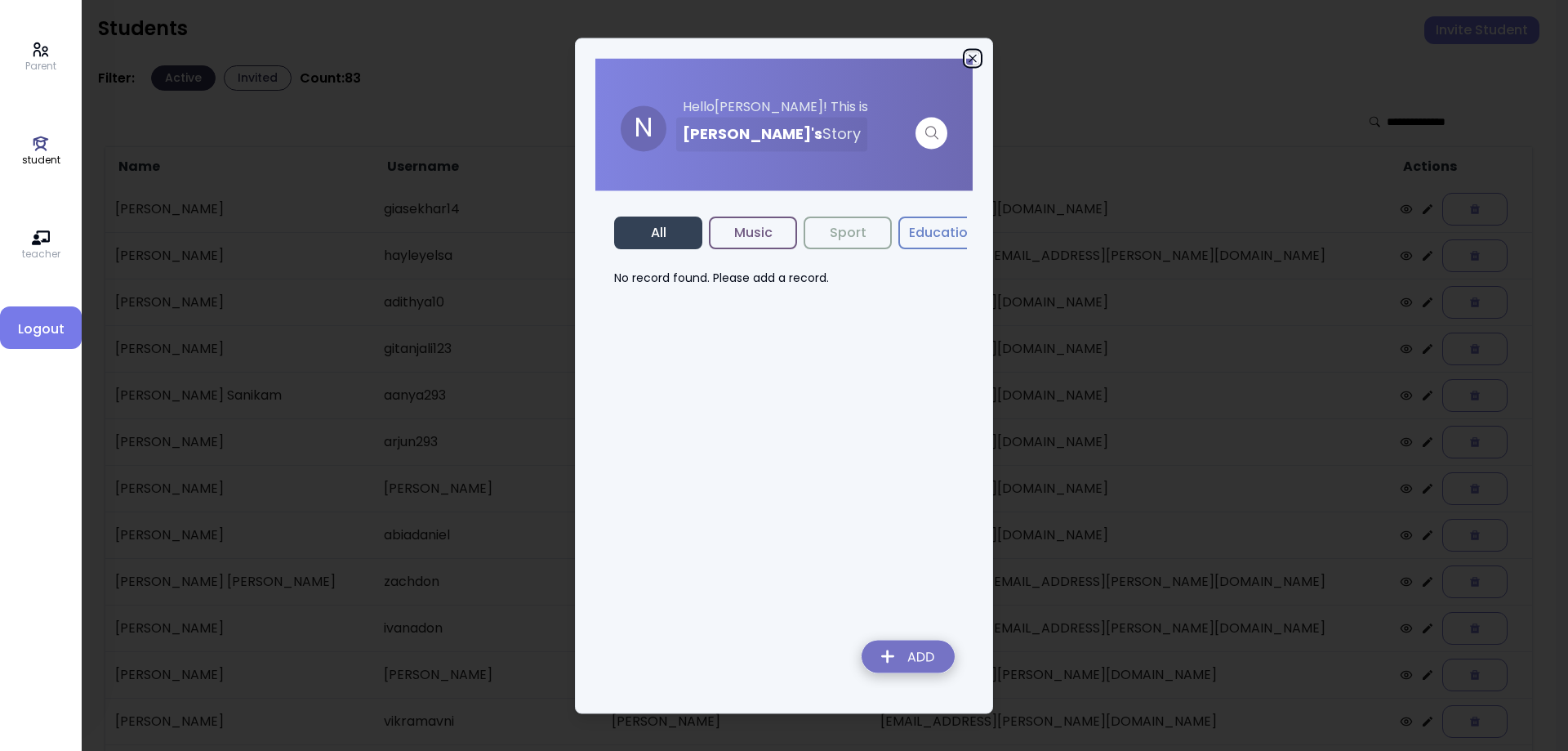
click at [973, 58] on icon "button" at bounding box center [973, 58] width 13 height 13
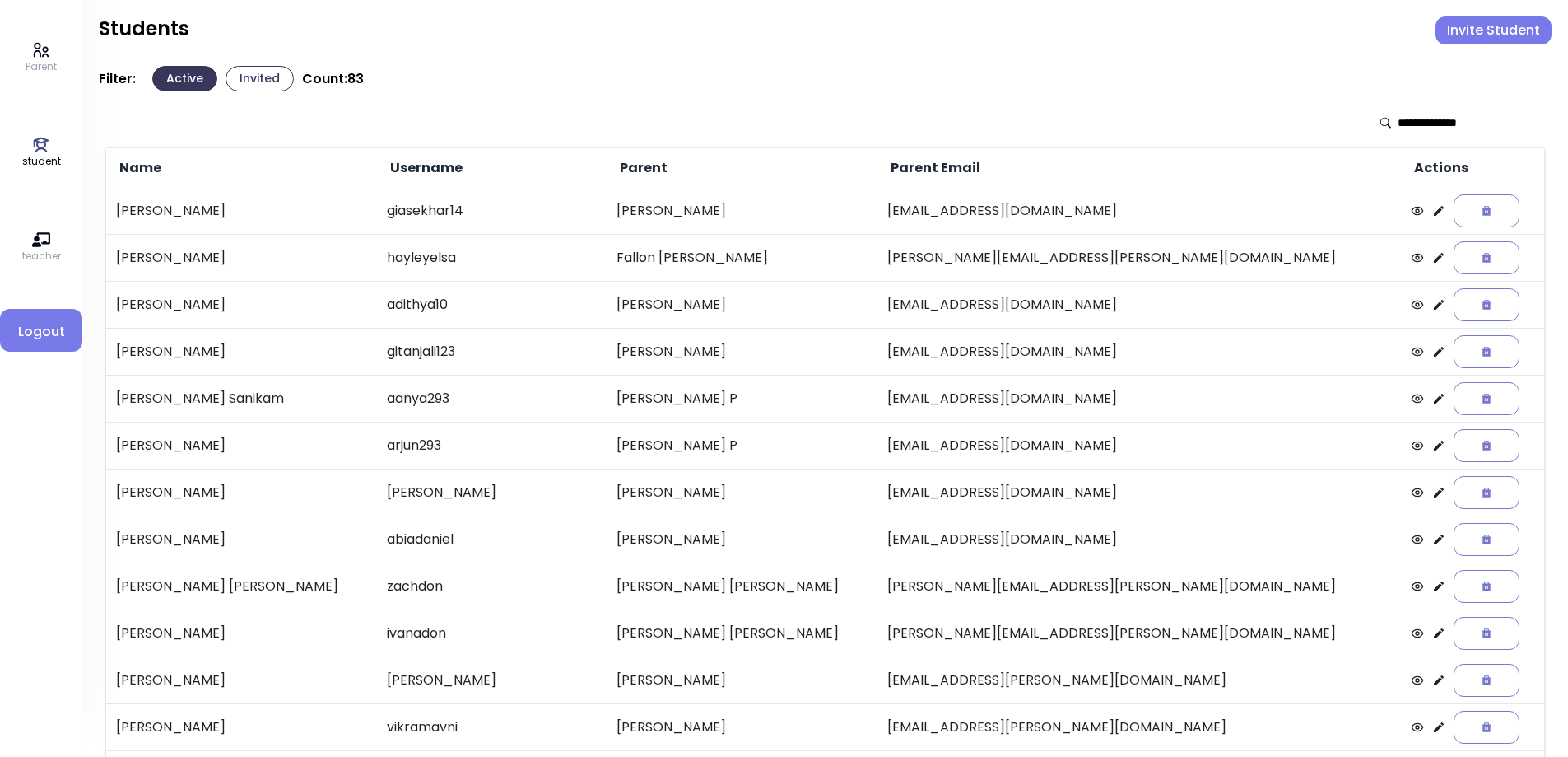
click at [1456, 124] on input "text" at bounding box center [1456, 122] width 117 height 16
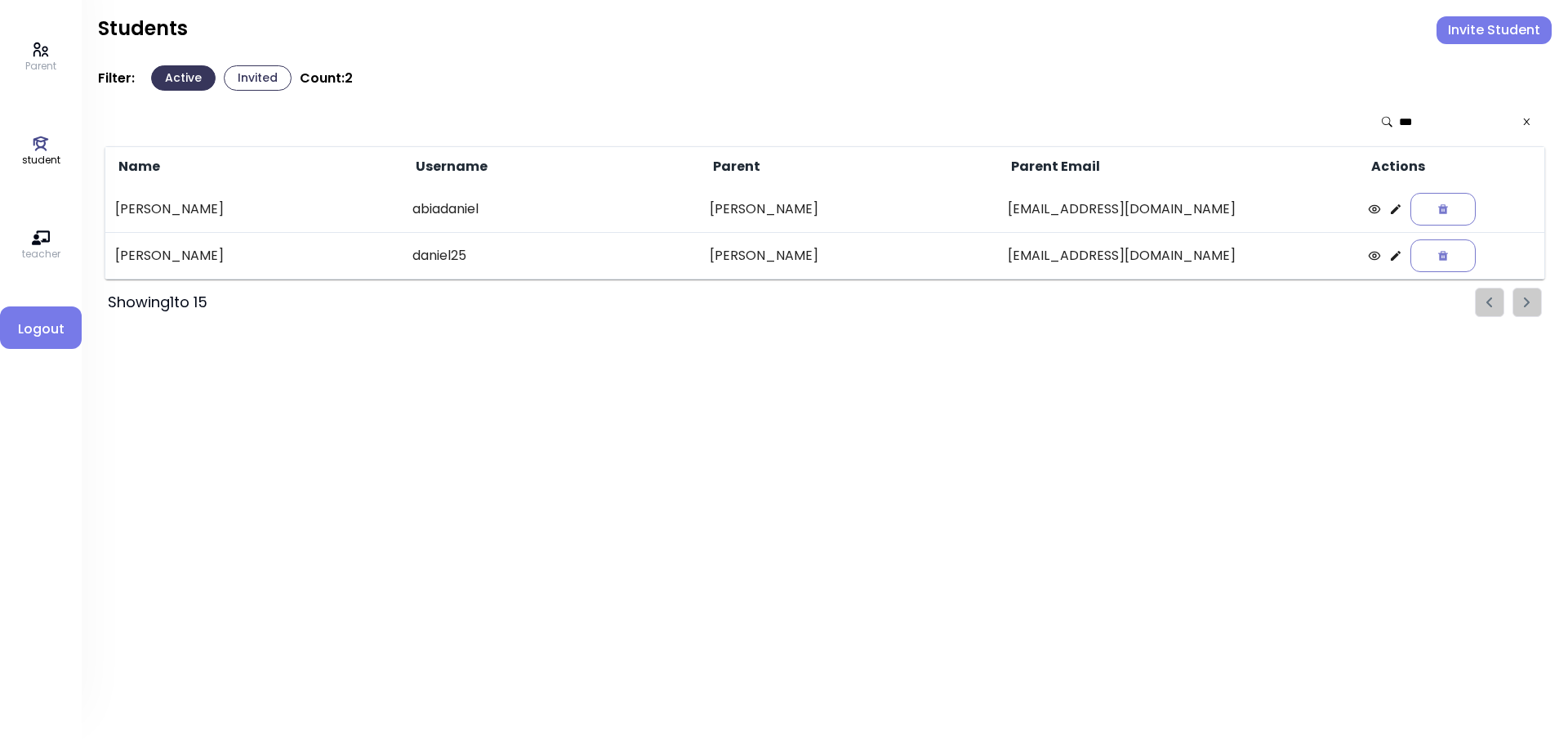
type input "***"
click at [1390, 260] on icon at bounding box center [1395, 256] width 10 height 10
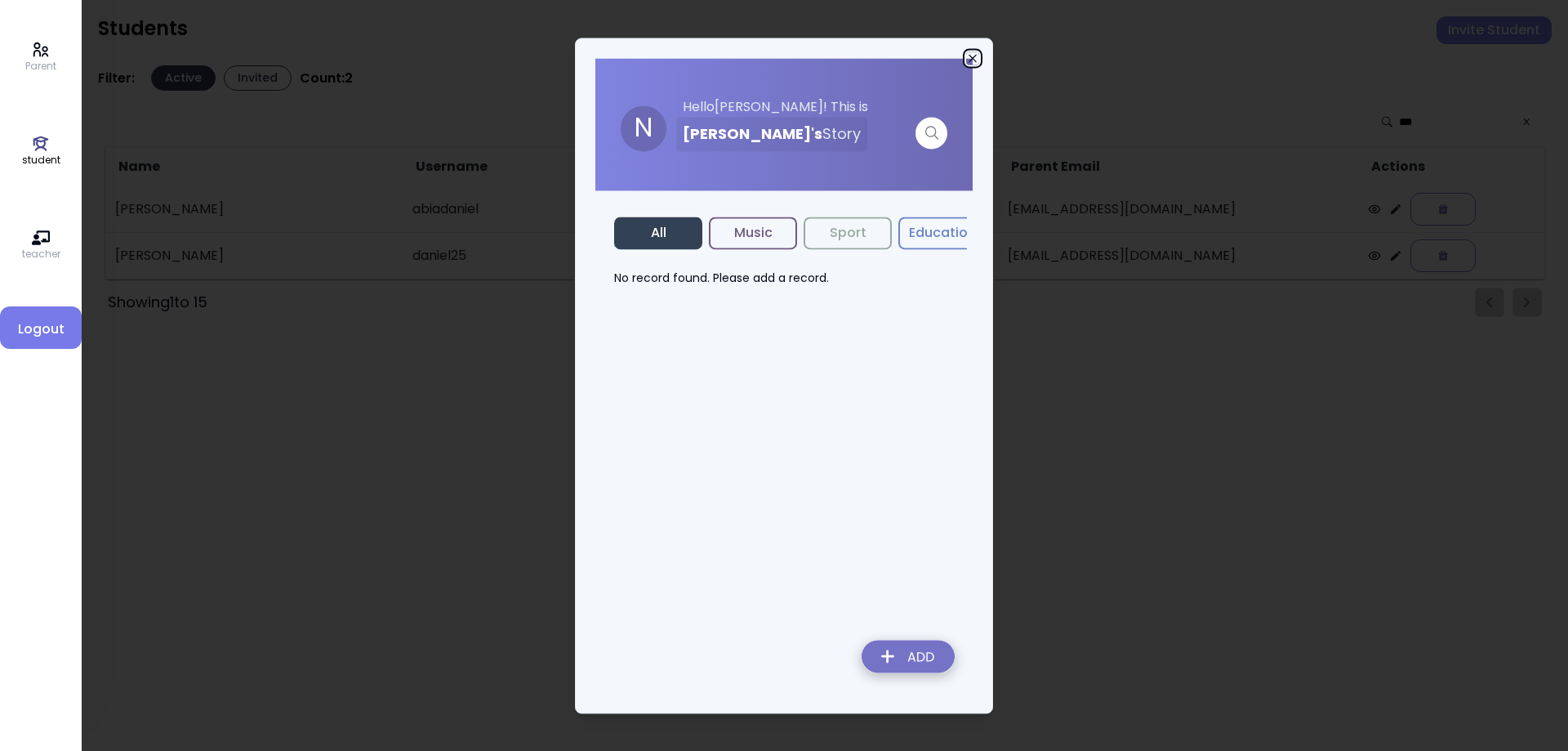
click at [971, 57] on icon "button" at bounding box center [973, 58] width 13 height 13
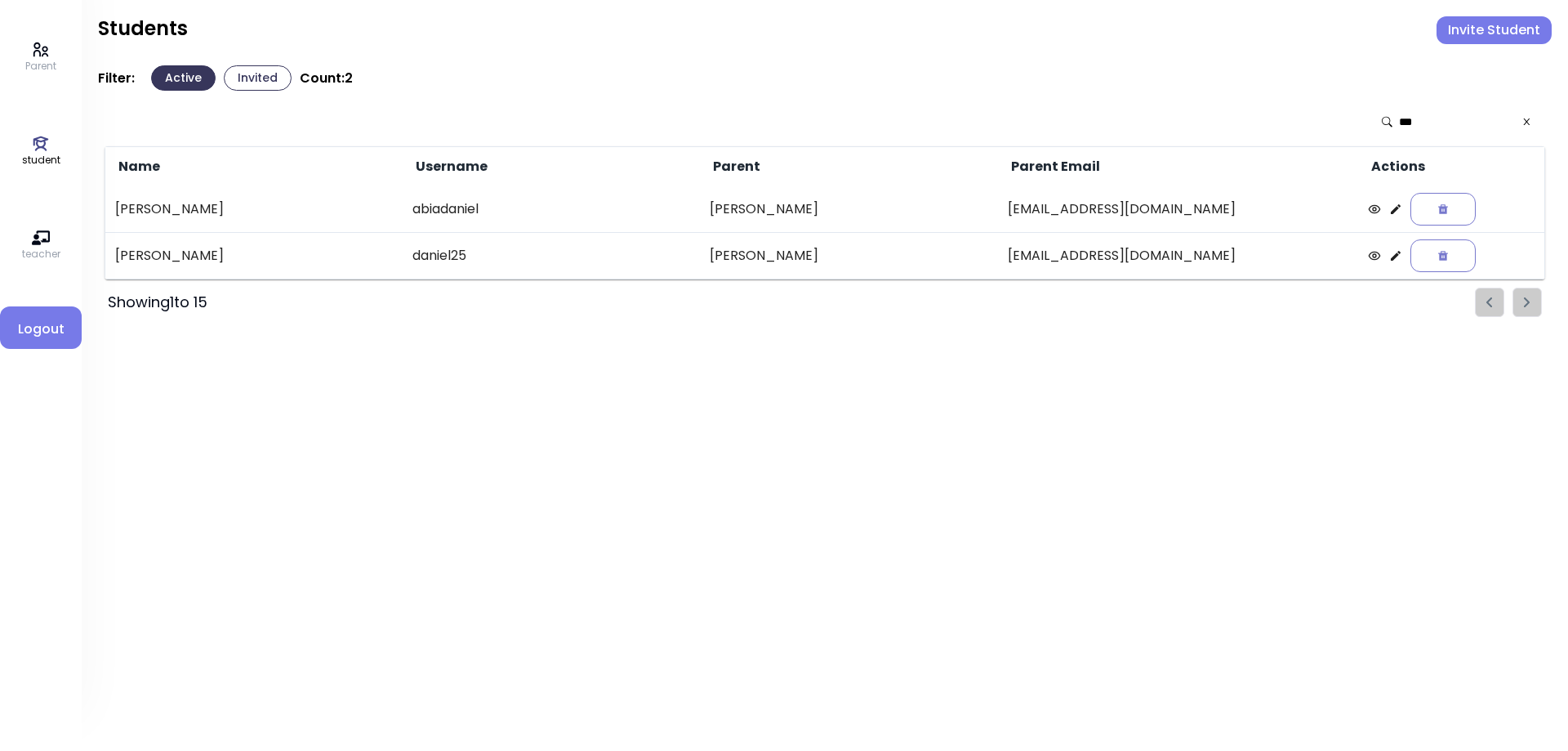
click at [1523, 126] on icon at bounding box center [1526, 122] width 10 height 11
